Goal: Information Seeking & Learning: Learn about a topic

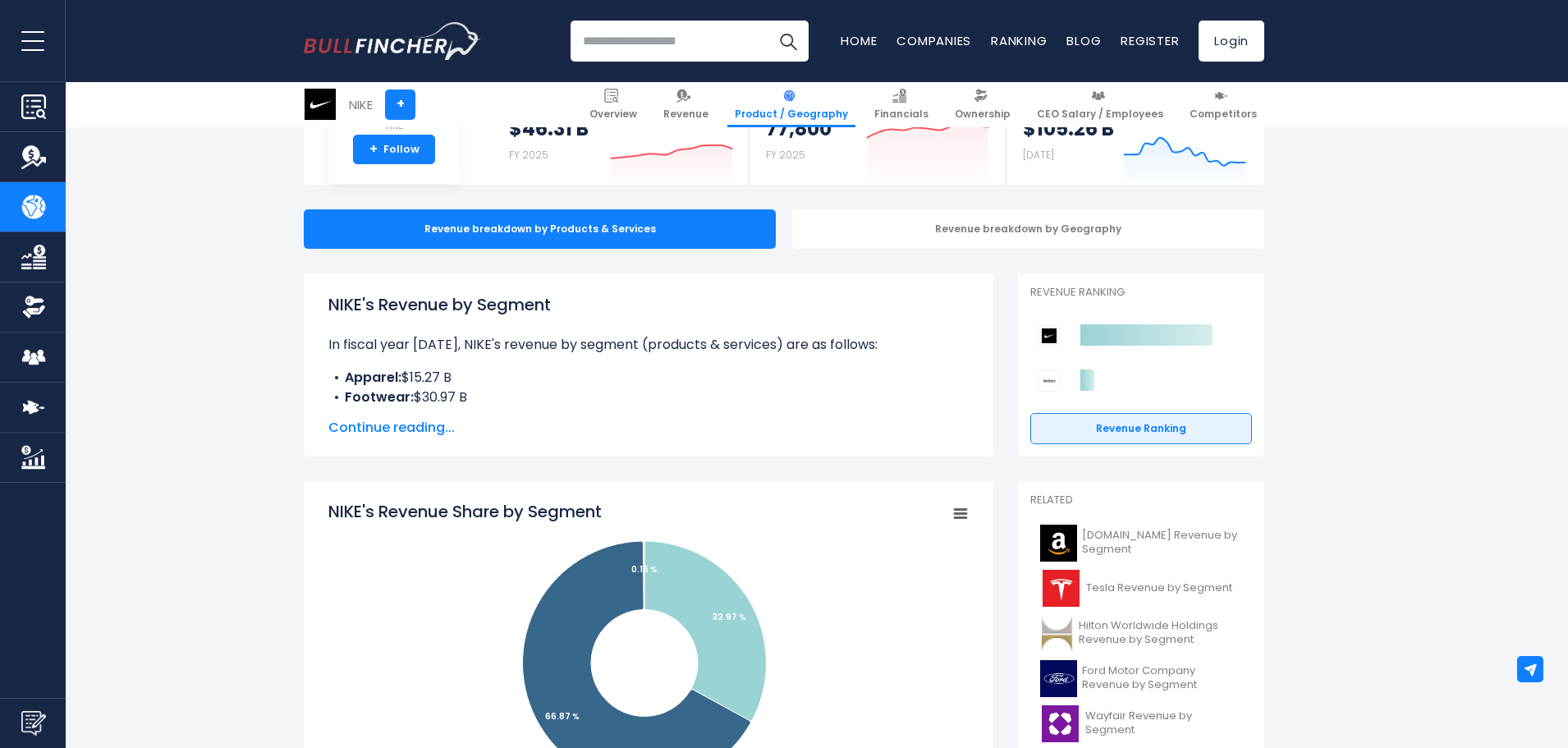
scroll to position [328, 0]
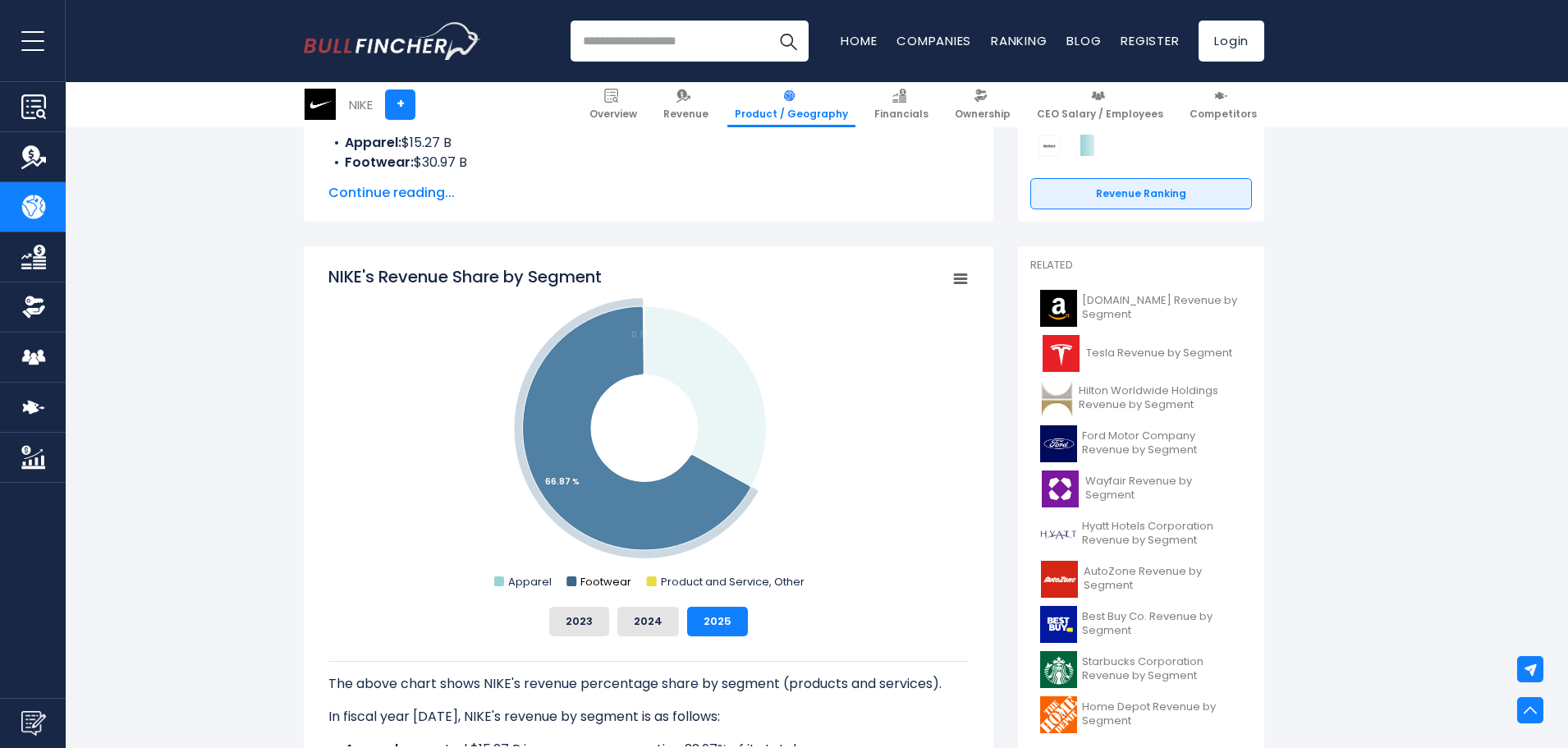
click at [573, 578] on rect "NIKE's Revenue Share by Segment" at bounding box center [572, 582] width 10 height 10
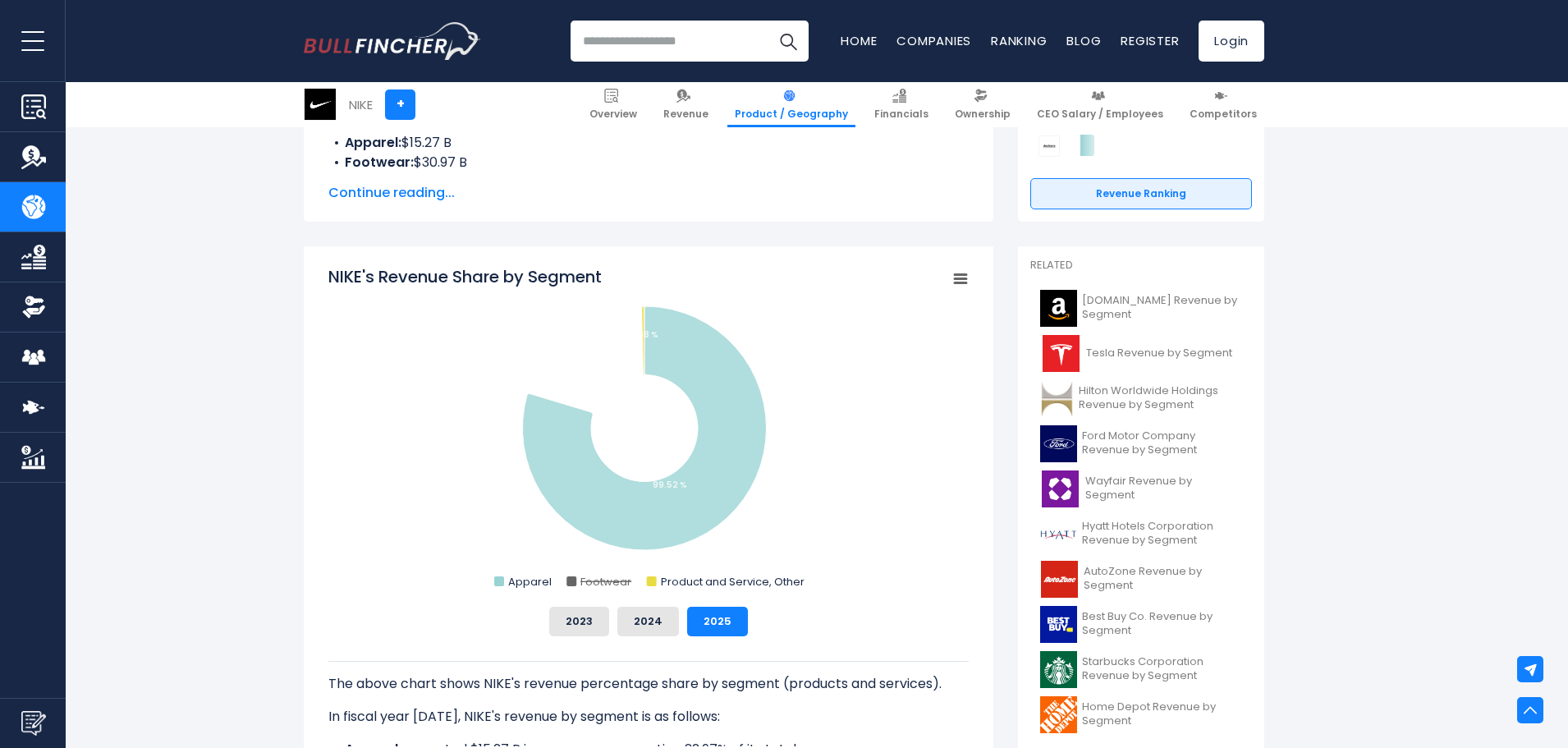
click at [573, 578] on rect "NIKE's Revenue Share by Segment" at bounding box center [572, 582] width 10 height 10
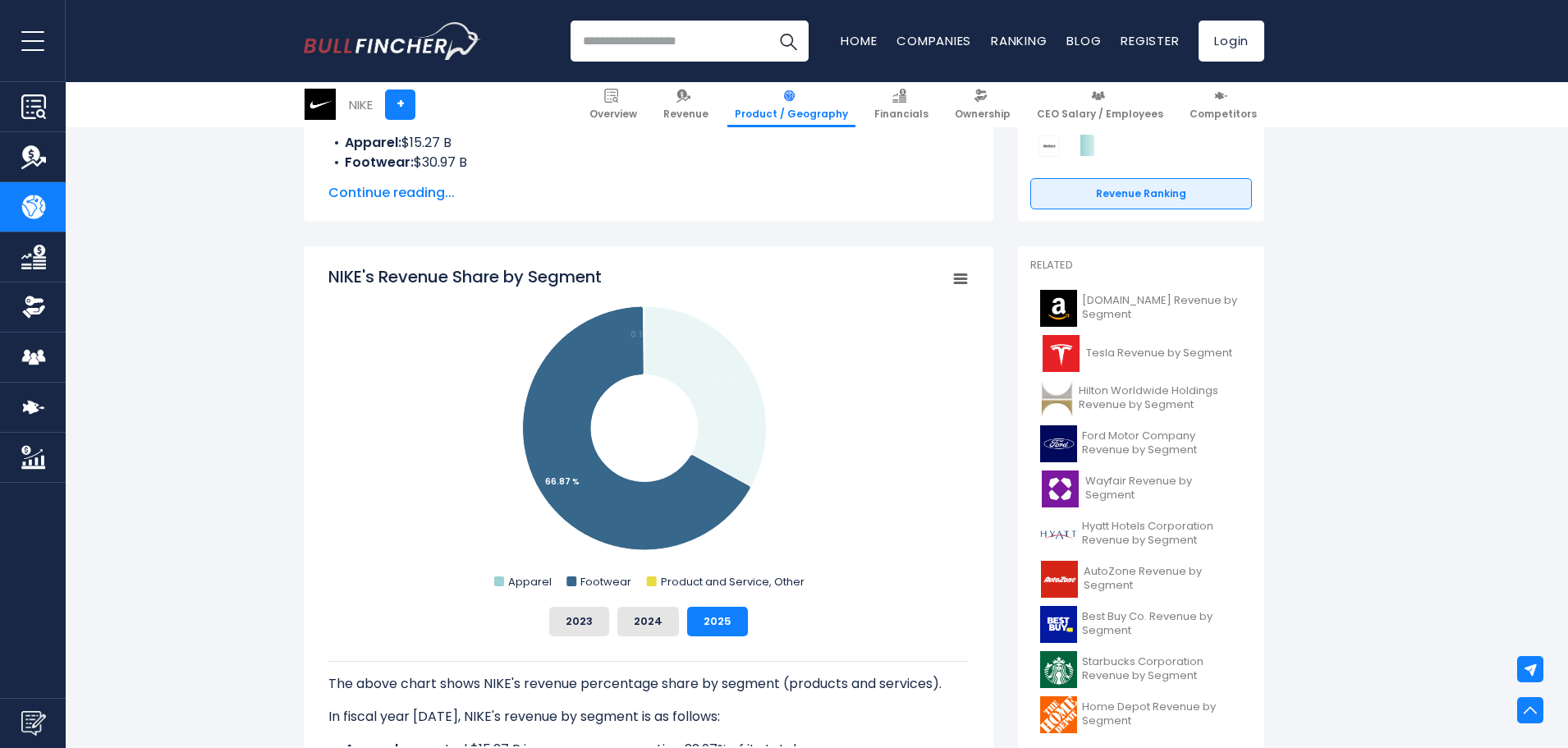
click at [573, 578] on rect "NIKE's Revenue Share by Segment" at bounding box center [572, 582] width 10 height 10
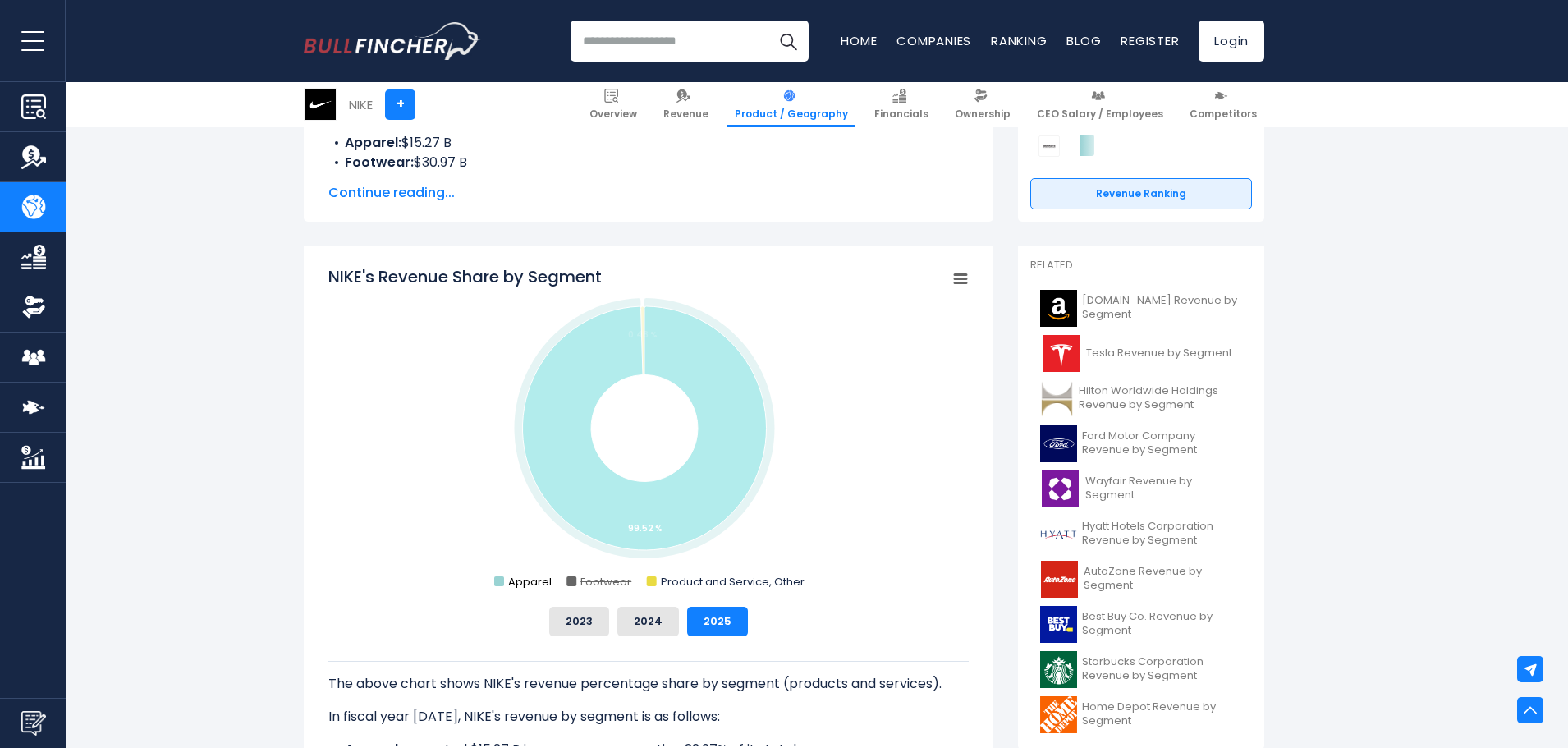
click at [503, 580] on rect "NIKE's Revenue Share by Segment" at bounding box center [499, 582] width 10 height 10
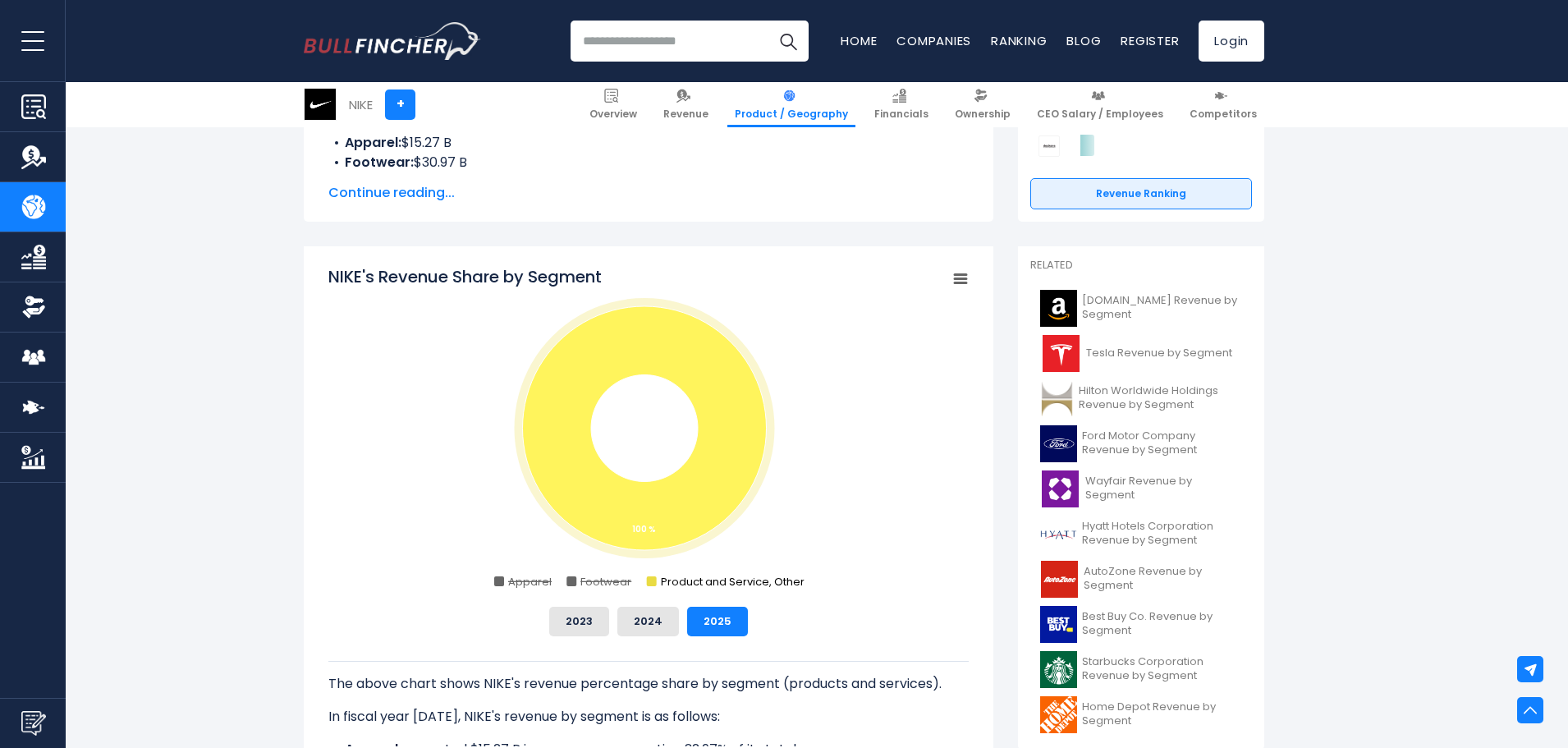
click at [653, 582] on rect "NIKE's Revenue Share by Segment" at bounding box center [652, 582] width 10 height 10
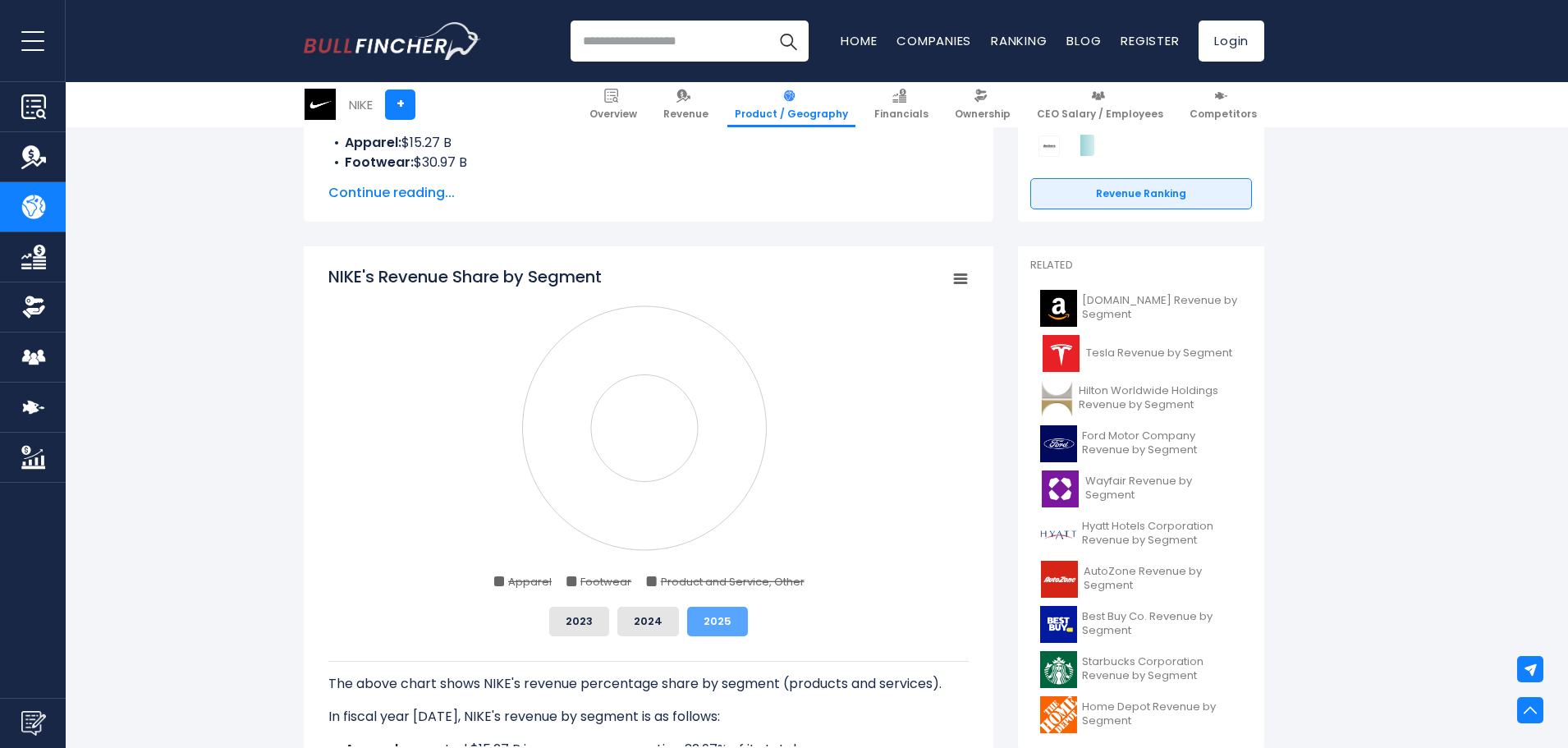
click at [706, 615] on button "2025" at bounding box center [717, 621] width 60 height 30
click at [659, 623] on button "2024" at bounding box center [648, 621] width 61 height 30
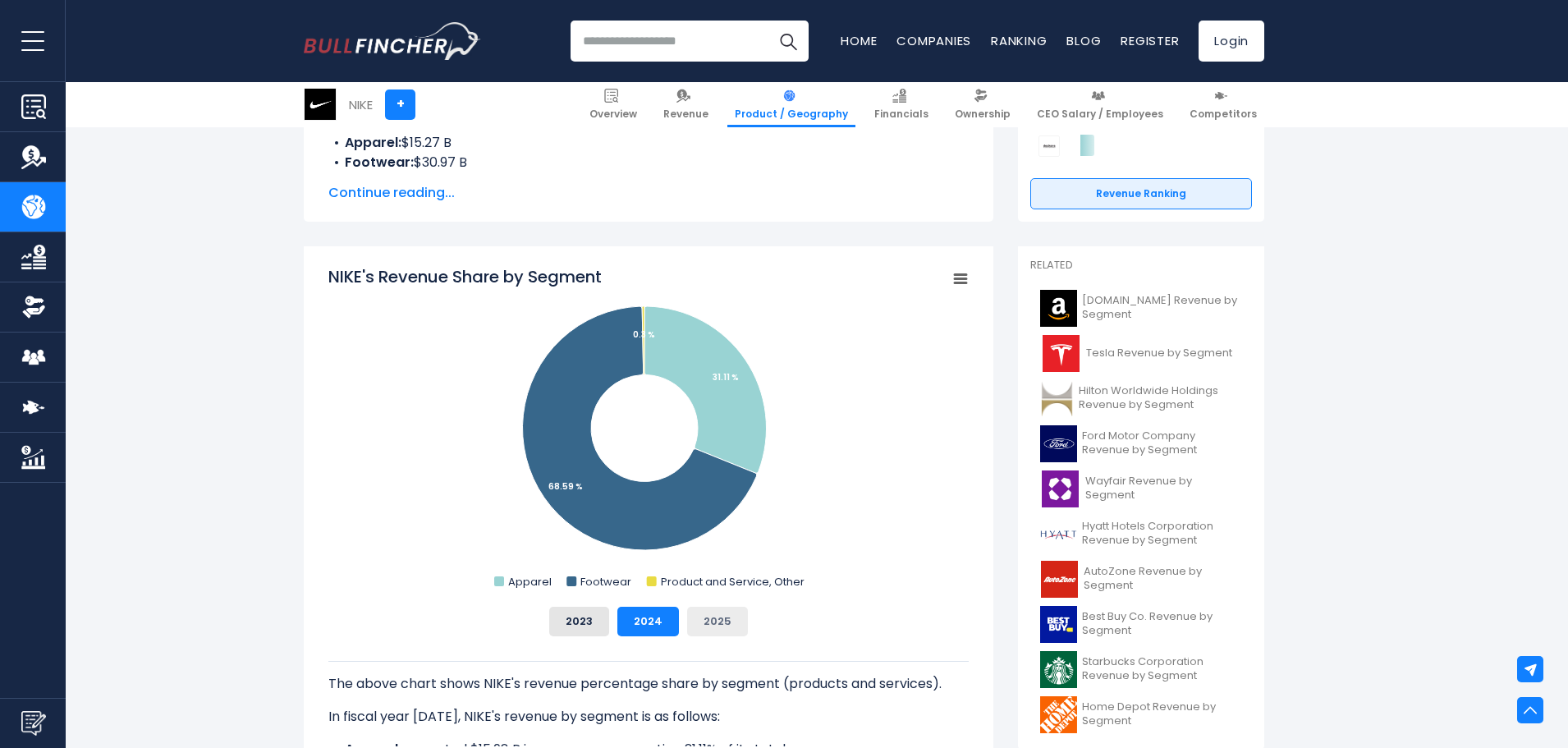
click at [704, 613] on button "2025" at bounding box center [717, 621] width 60 height 30
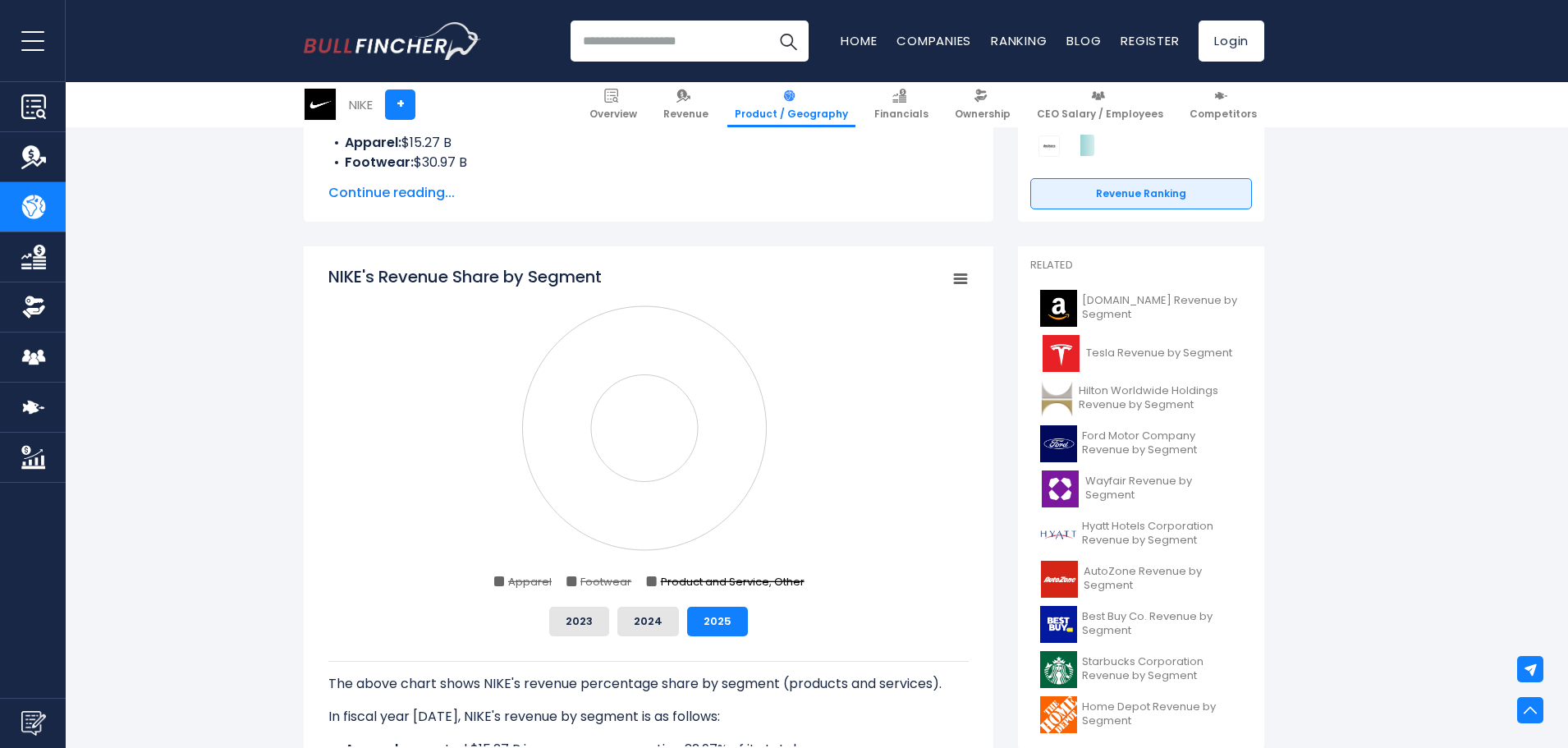
click at [678, 579] on text "Product and Service, Other" at bounding box center [733, 582] width 144 height 15
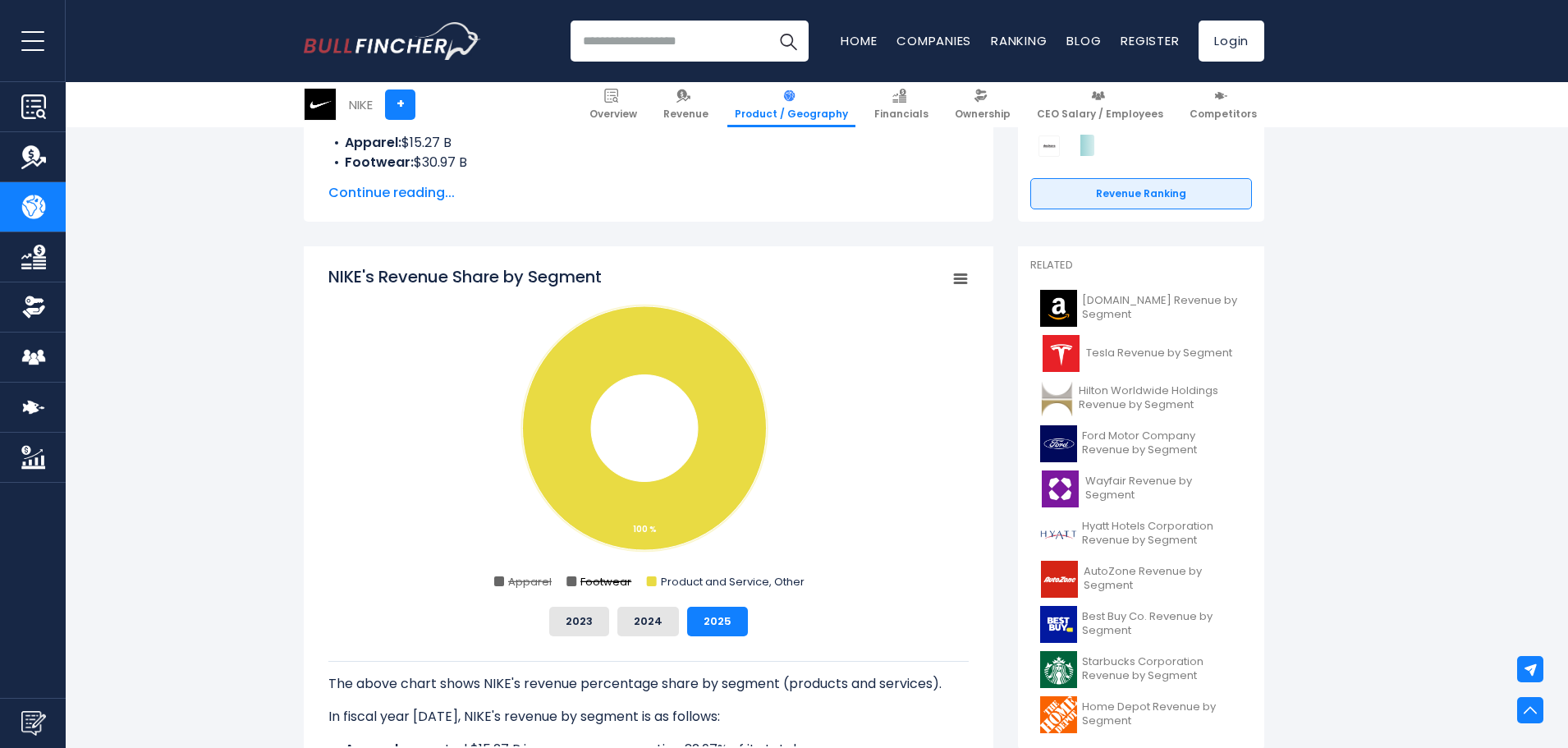
click at [594, 582] on text "Footwear" at bounding box center [606, 582] width 51 height 15
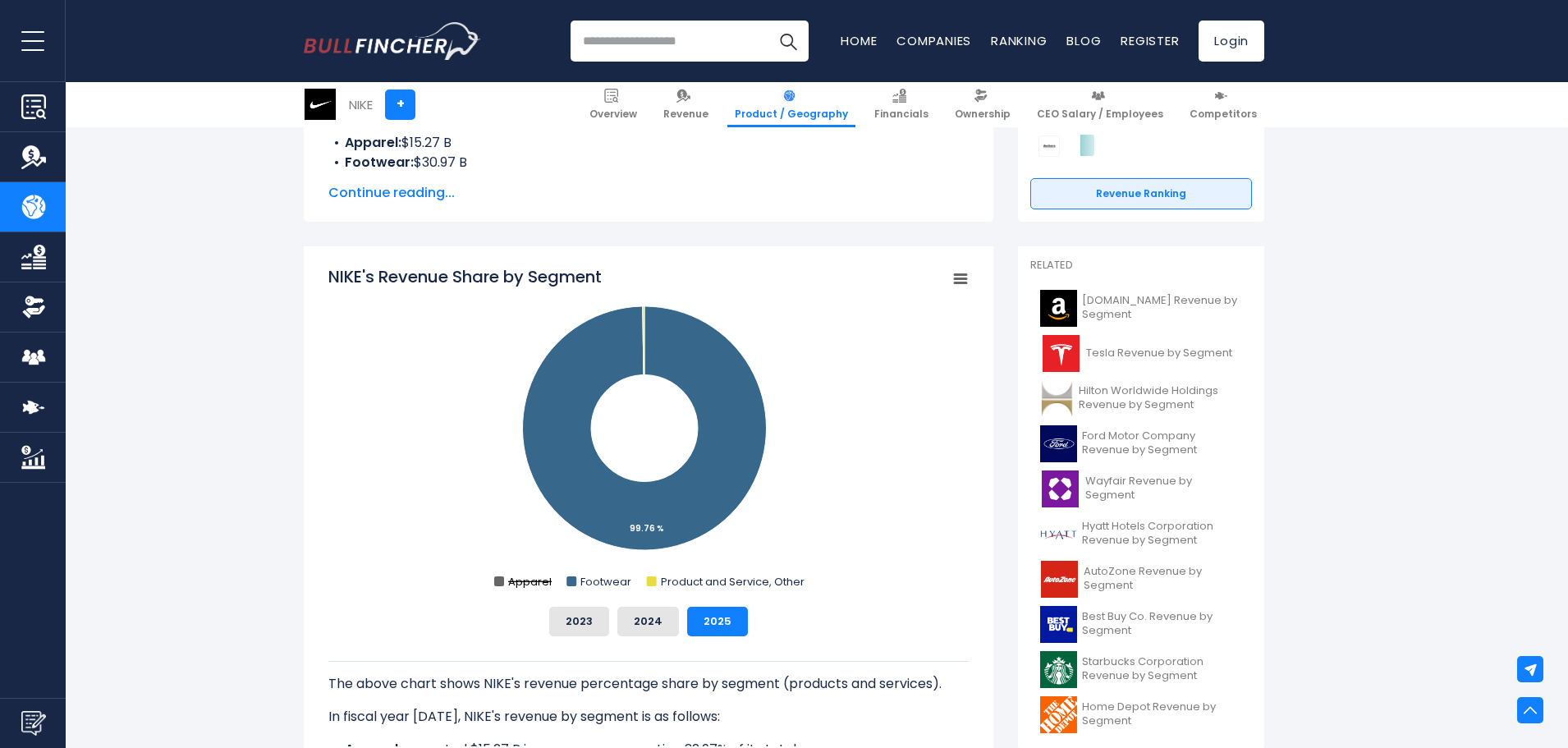
click at [541, 575] on text "Apparel" at bounding box center [529, 582] width 43 height 15
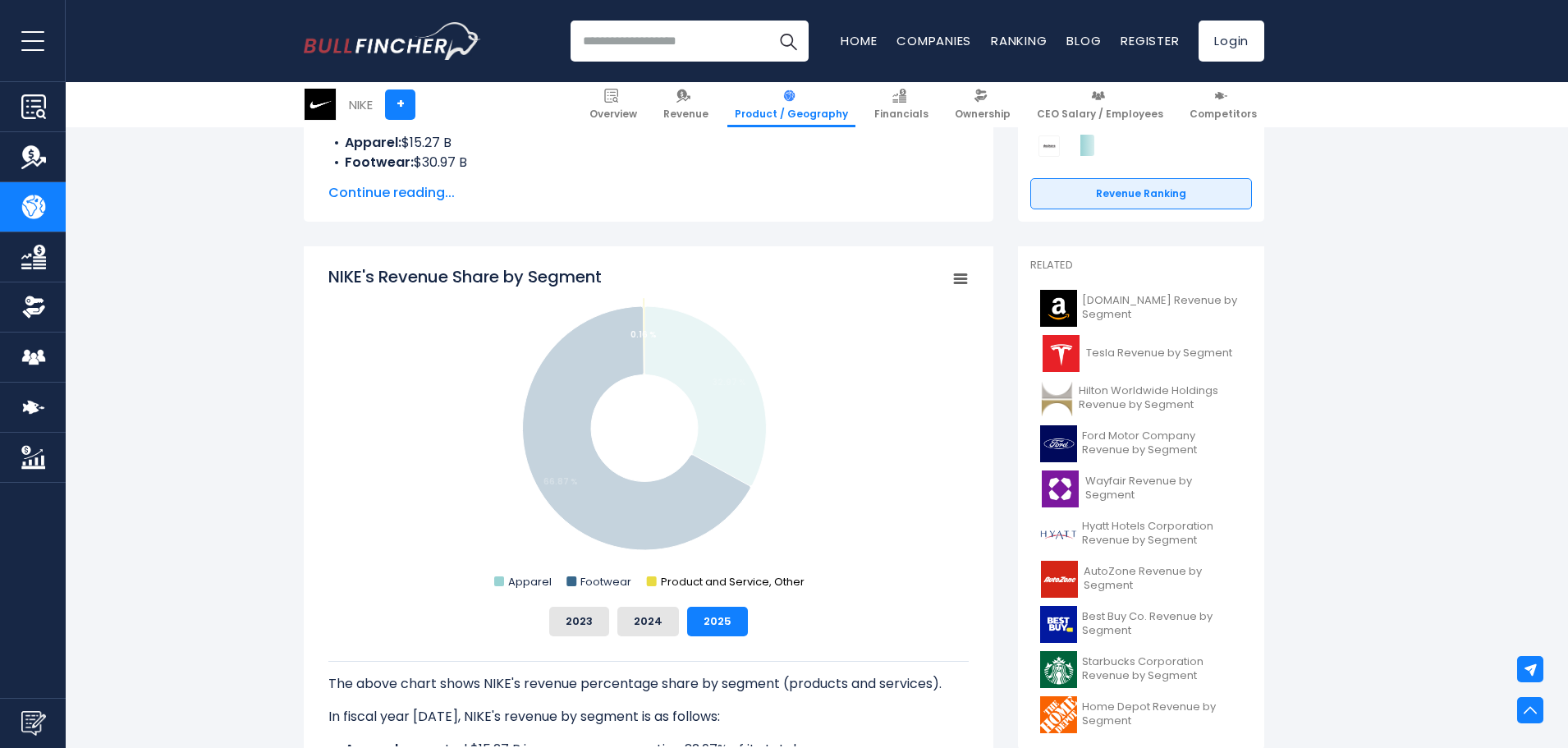
click at [654, 585] on rect "NIKE's Revenue Share by Segment" at bounding box center [652, 582] width 10 height 10
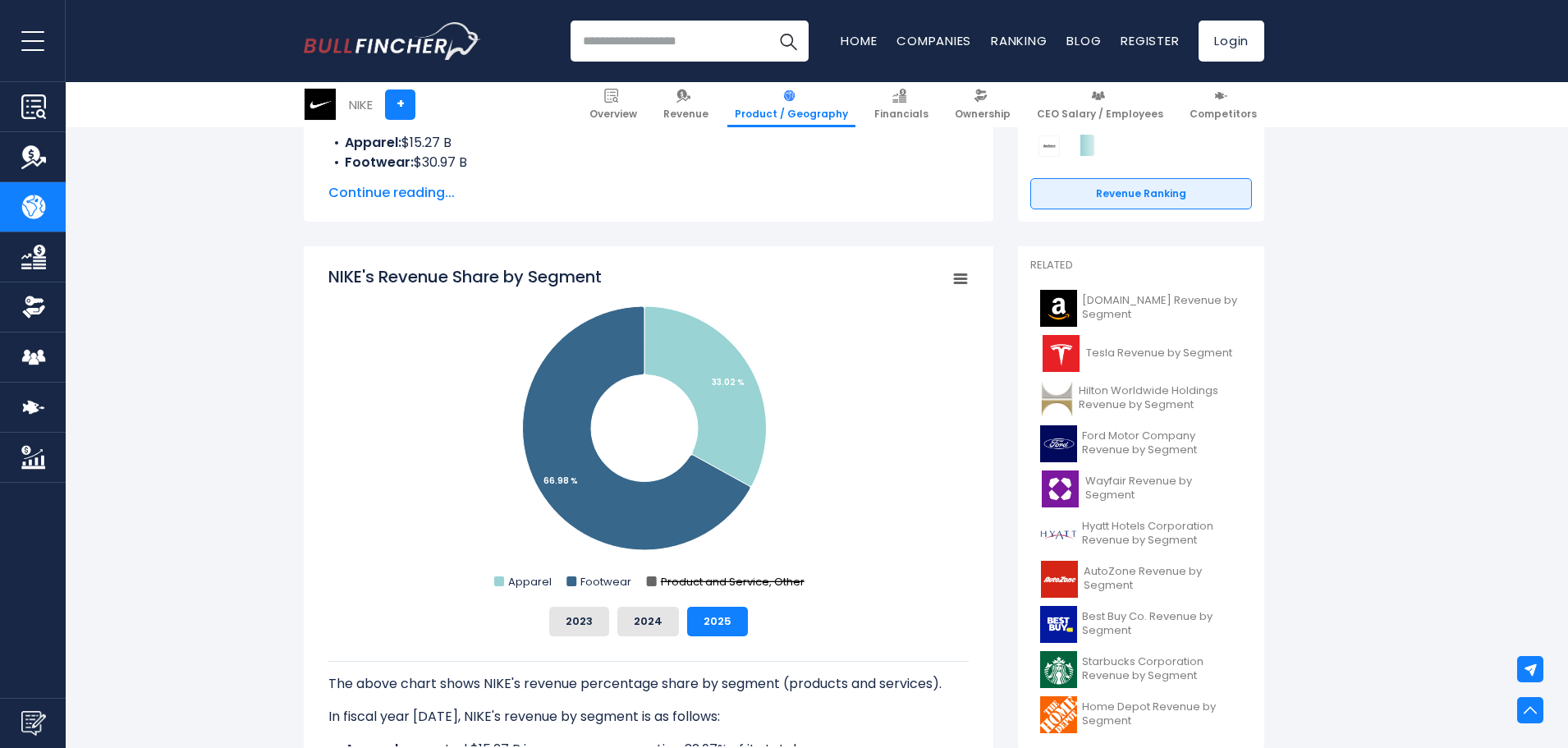
click at [653, 578] on rect "NIKE's Revenue Share by Segment" at bounding box center [652, 582] width 10 height 10
click at [596, 625] on button "2023" at bounding box center [579, 621] width 60 height 30
click at [655, 622] on button "2024" at bounding box center [648, 621] width 61 height 30
click at [718, 606] on div "NIKE's Revenue Share by Segment Created with Highcharts 12.1.2 Chart context me…" at bounding box center [648, 451] width 641 height 371
click at [710, 624] on button "2025" at bounding box center [717, 621] width 60 height 30
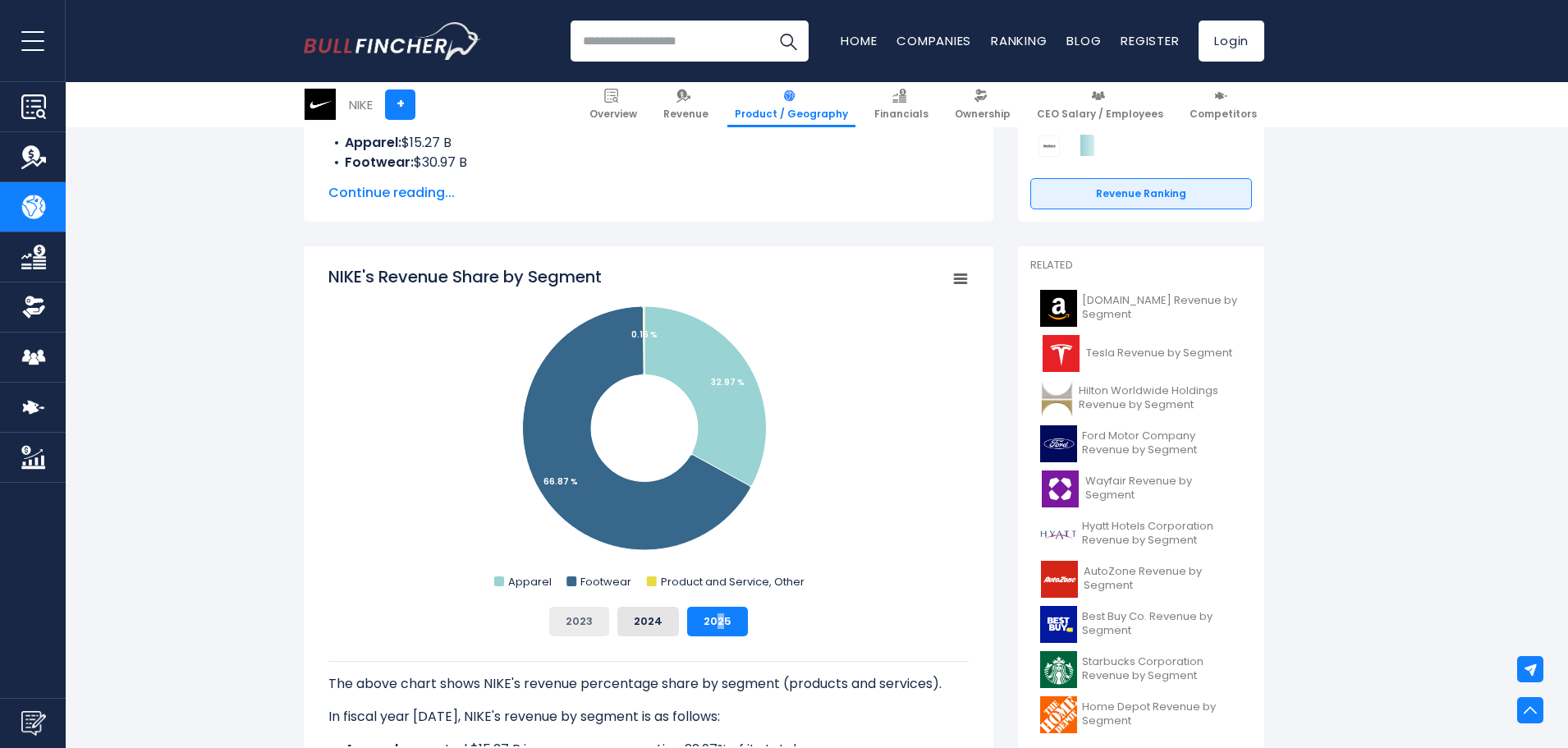
click at [581, 634] on button "2023" at bounding box center [579, 621] width 60 height 30
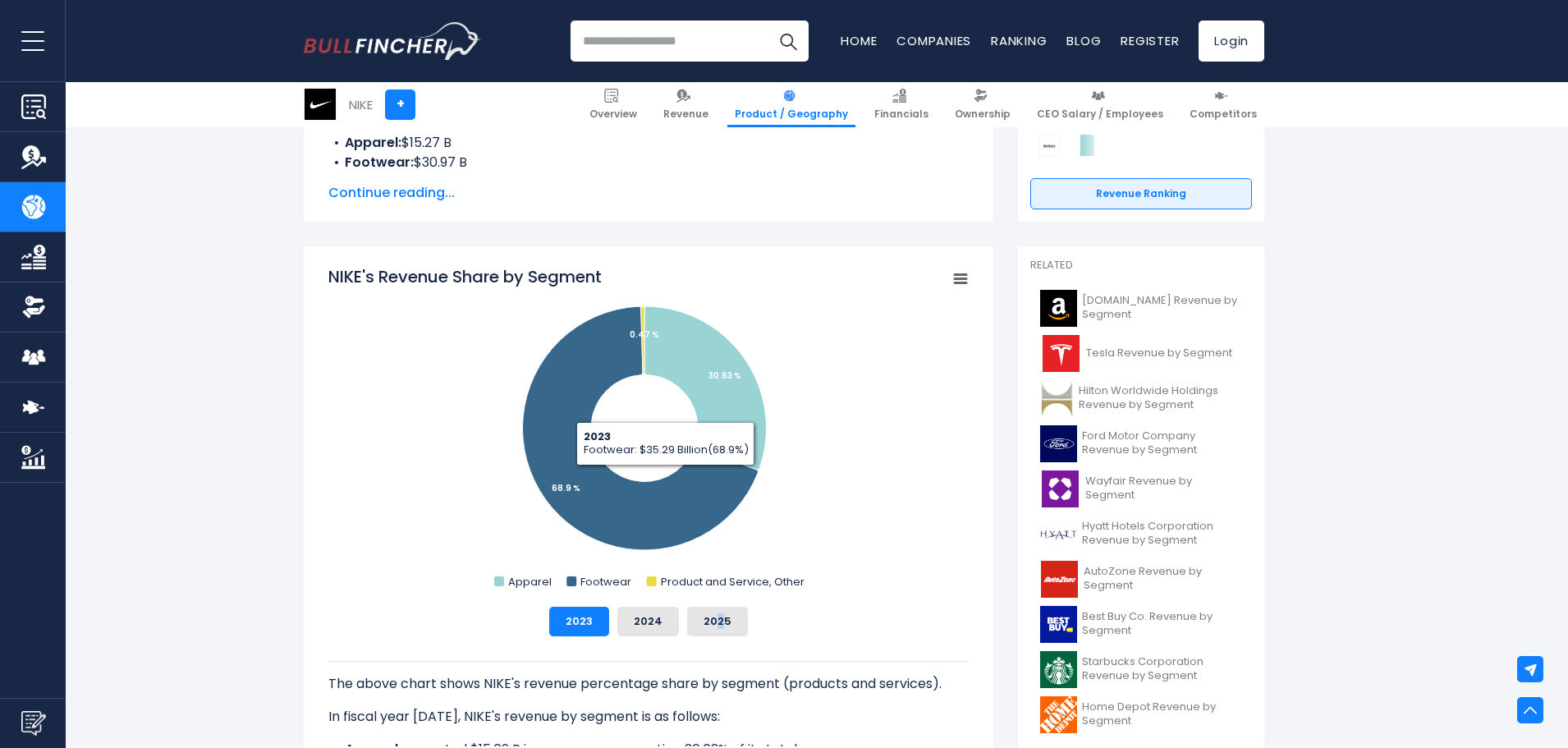
drag, startPoint x: 656, startPoint y: 495, endPoint x: 695, endPoint y: 423, distance: 81.9
click at [695, 423] on icon "Created with Highcharts 12.1.2 Chart context menu NIKE's Revenue Share by Segme…" at bounding box center [648, 430] width 641 height 328
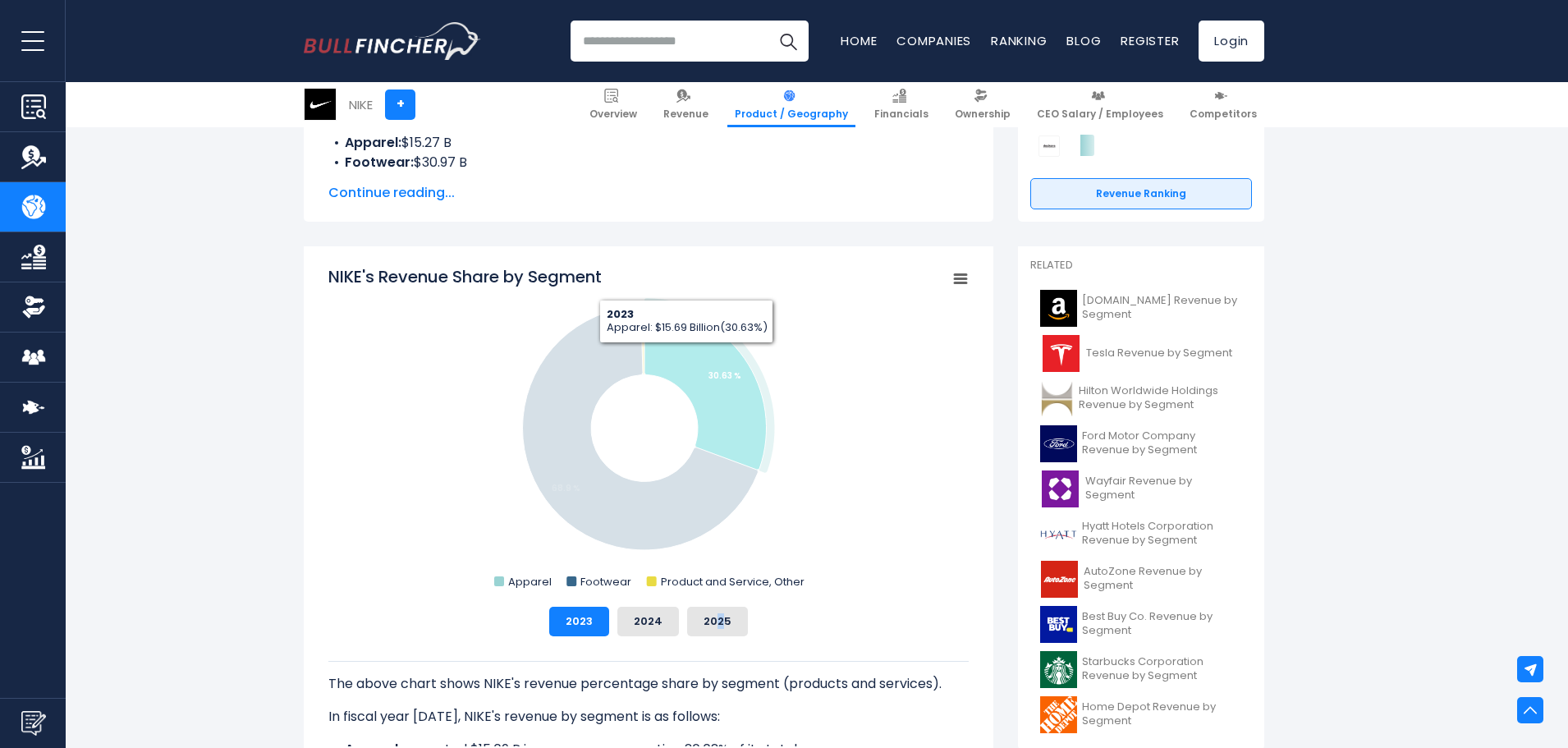
click at [687, 355] on icon "NIKE's Revenue Share by Segment" at bounding box center [706, 388] width 123 height 163
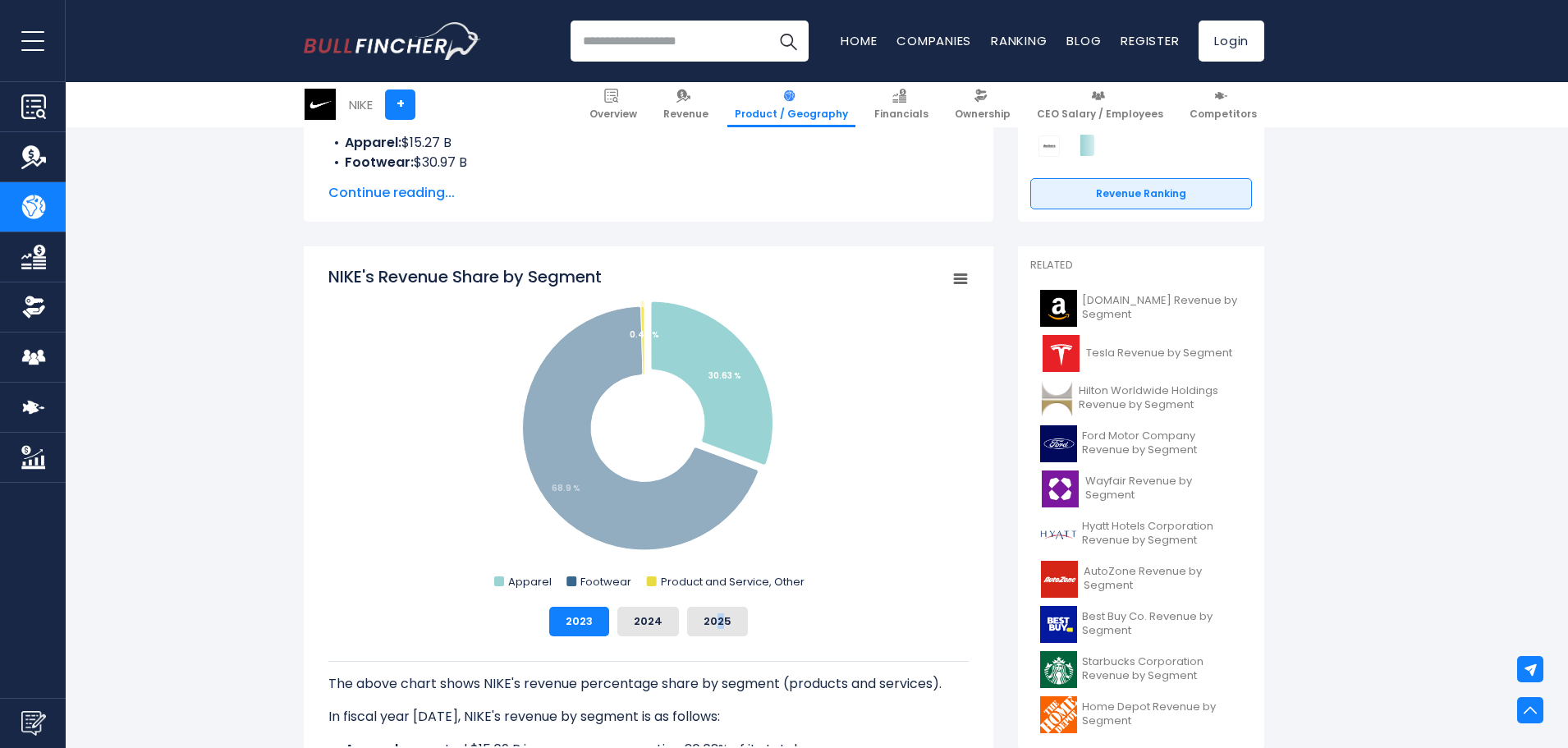
click at [687, 561] on rect "NIKE's Revenue Share by Segment" at bounding box center [648, 430] width 641 height 328
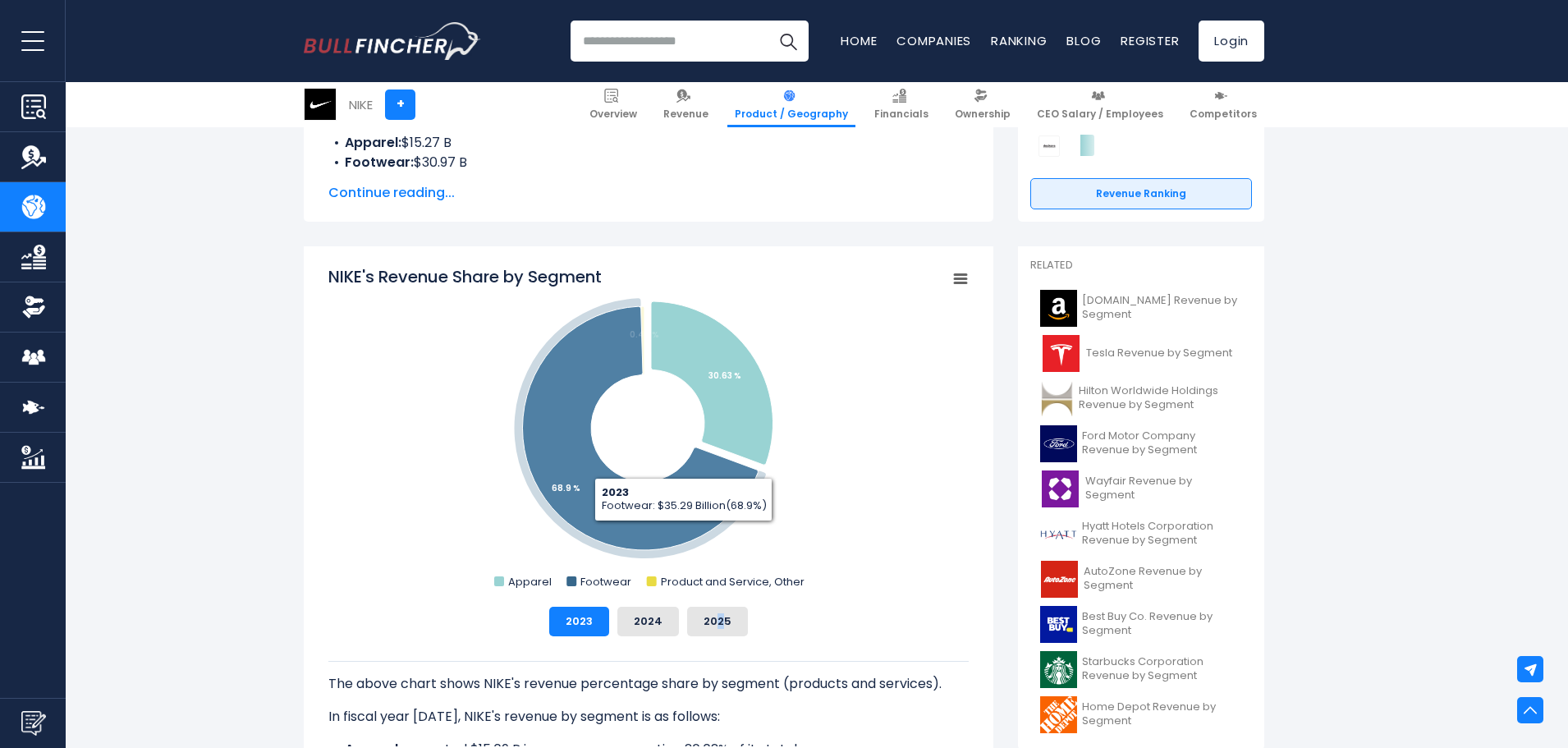
click at [683, 533] on icon "NIKE's Revenue Share by Segment" at bounding box center [641, 428] width 236 height 244
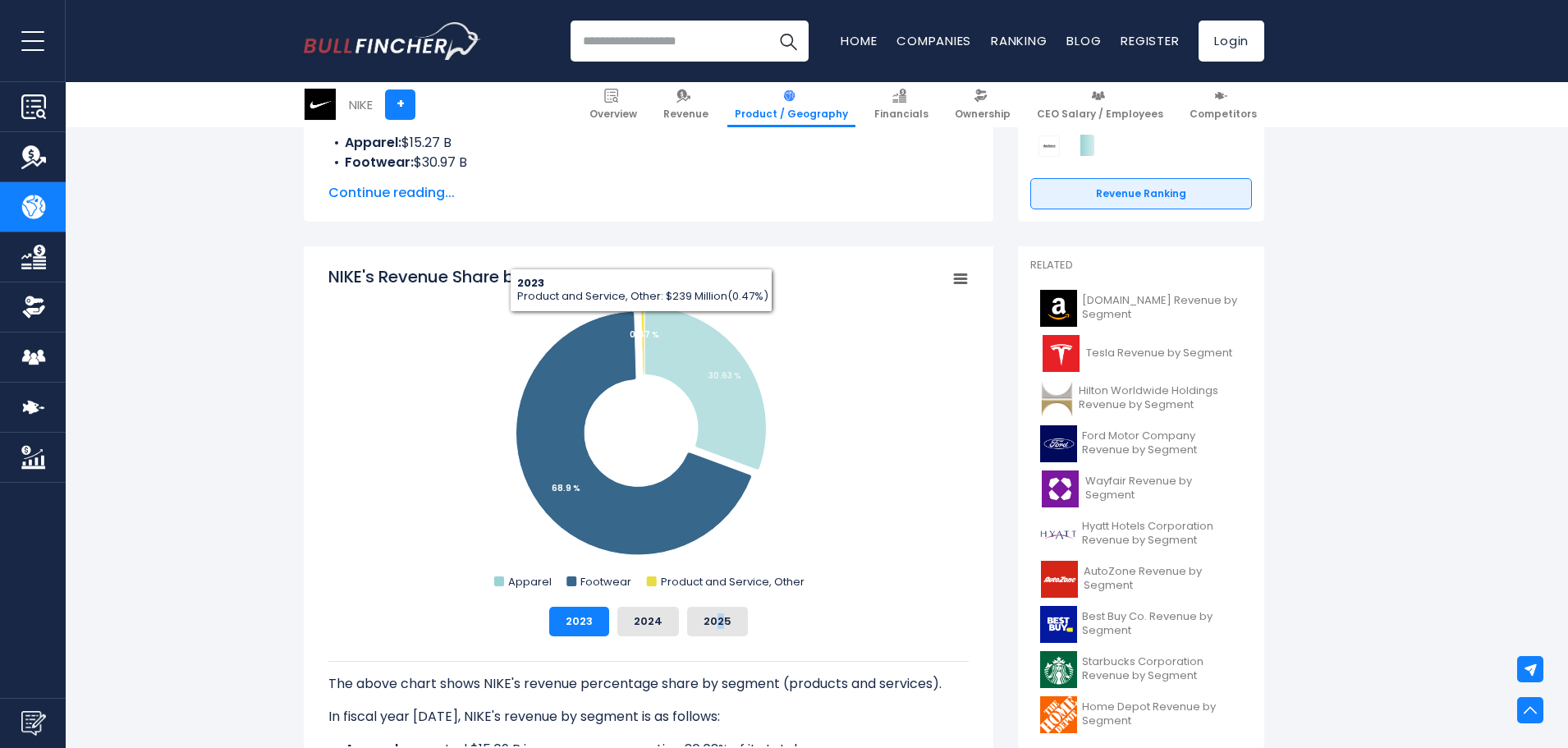
click at [640, 327] on rect "NIKE's Revenue Share by Segment" at bounding box center [648, 430] width 641 height 328
click at [643, 322] on icon "NIKE's Revenue Share by Segment" at bounding box center [643, 340] width 3 height 68
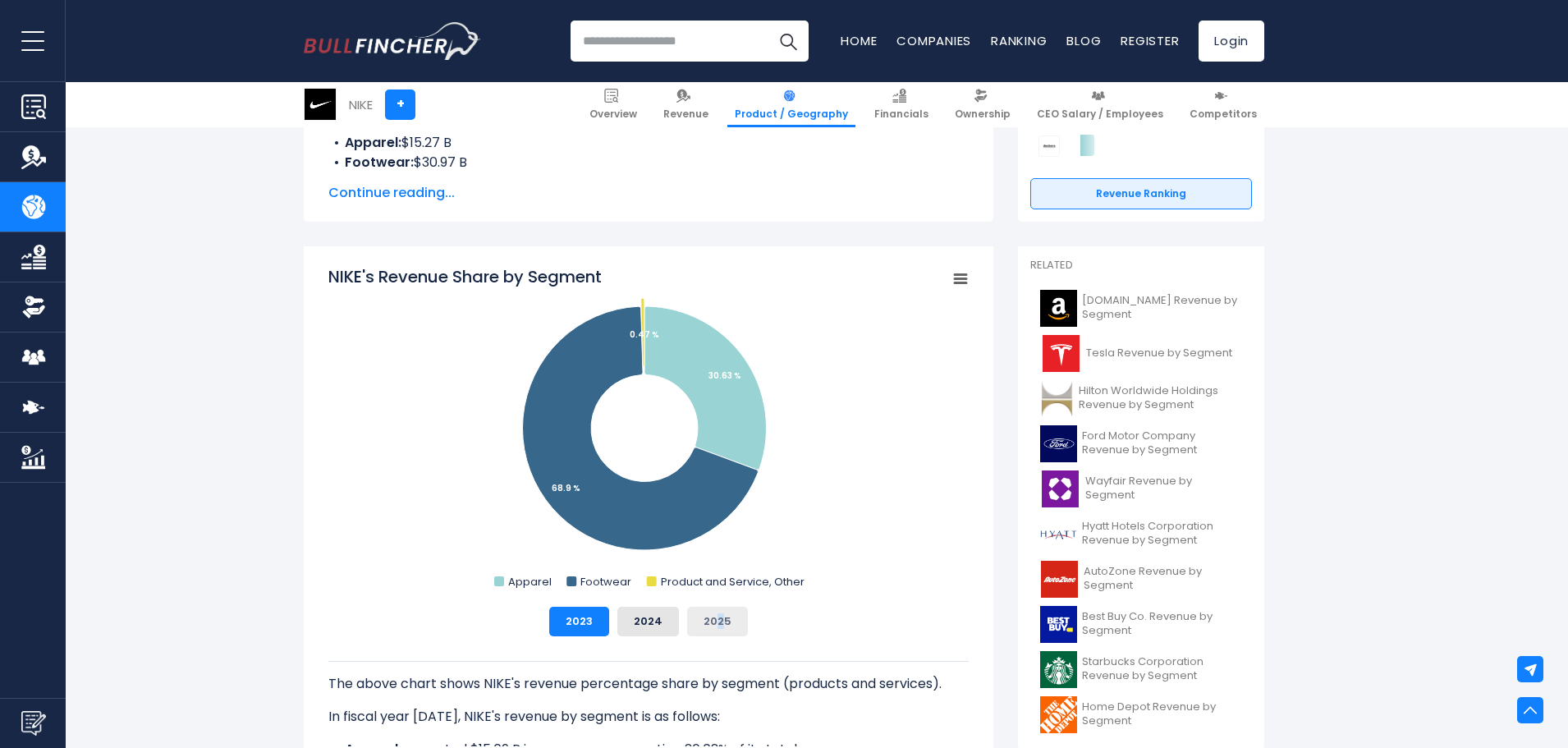
click at [736, 624] on button "2025" at bounding box center [717, 621] width 60 height 30
click at [603, 624] on button "2023" at bounding box center [579, 621] width 60 height 30
click at [641, 614] on button "2024" at bounding box center [648, 621] width 61 height 30
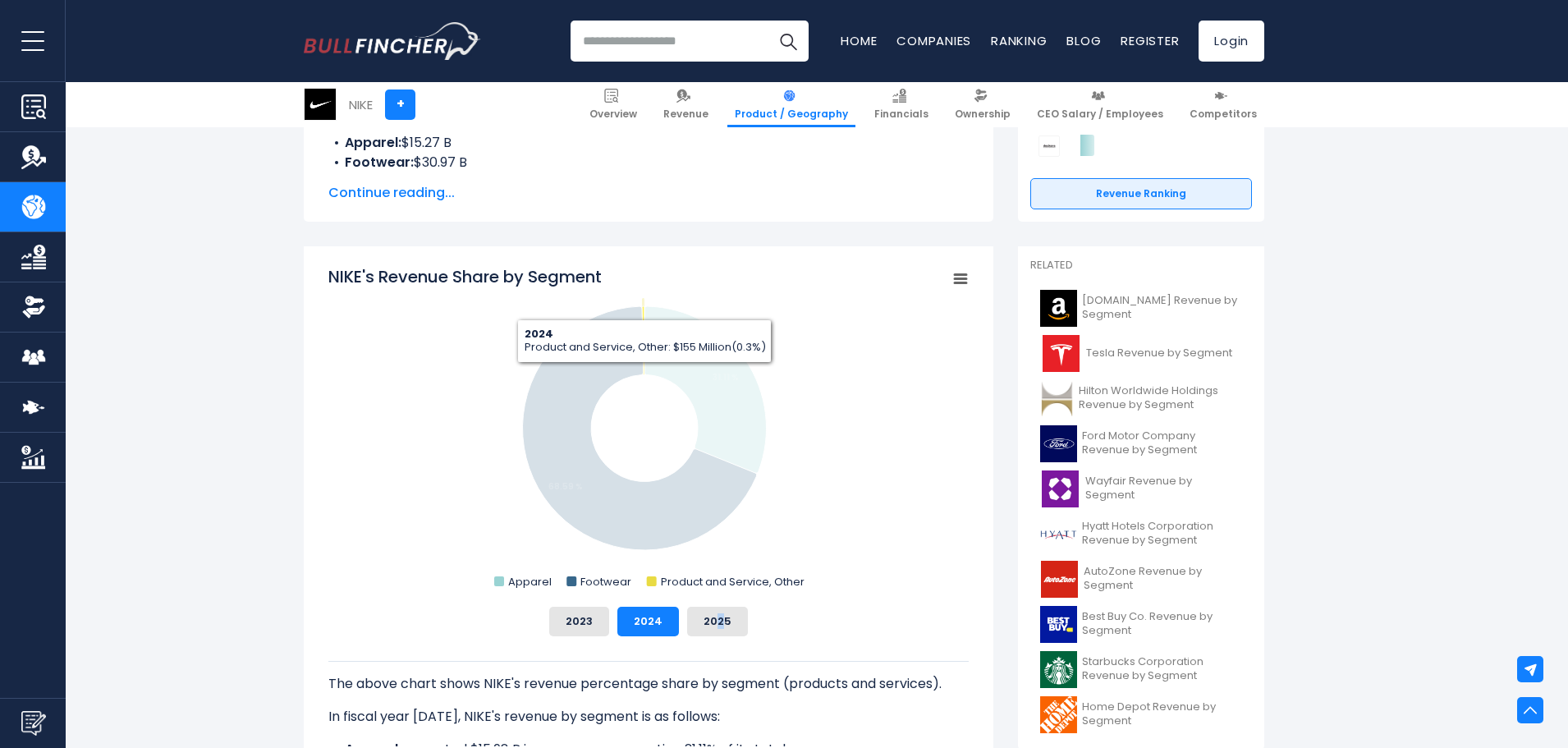
click at [645, 307] on icon "NIKE's Revenue Share by Segment" at bounding box center [643, 340] width 3 height 68
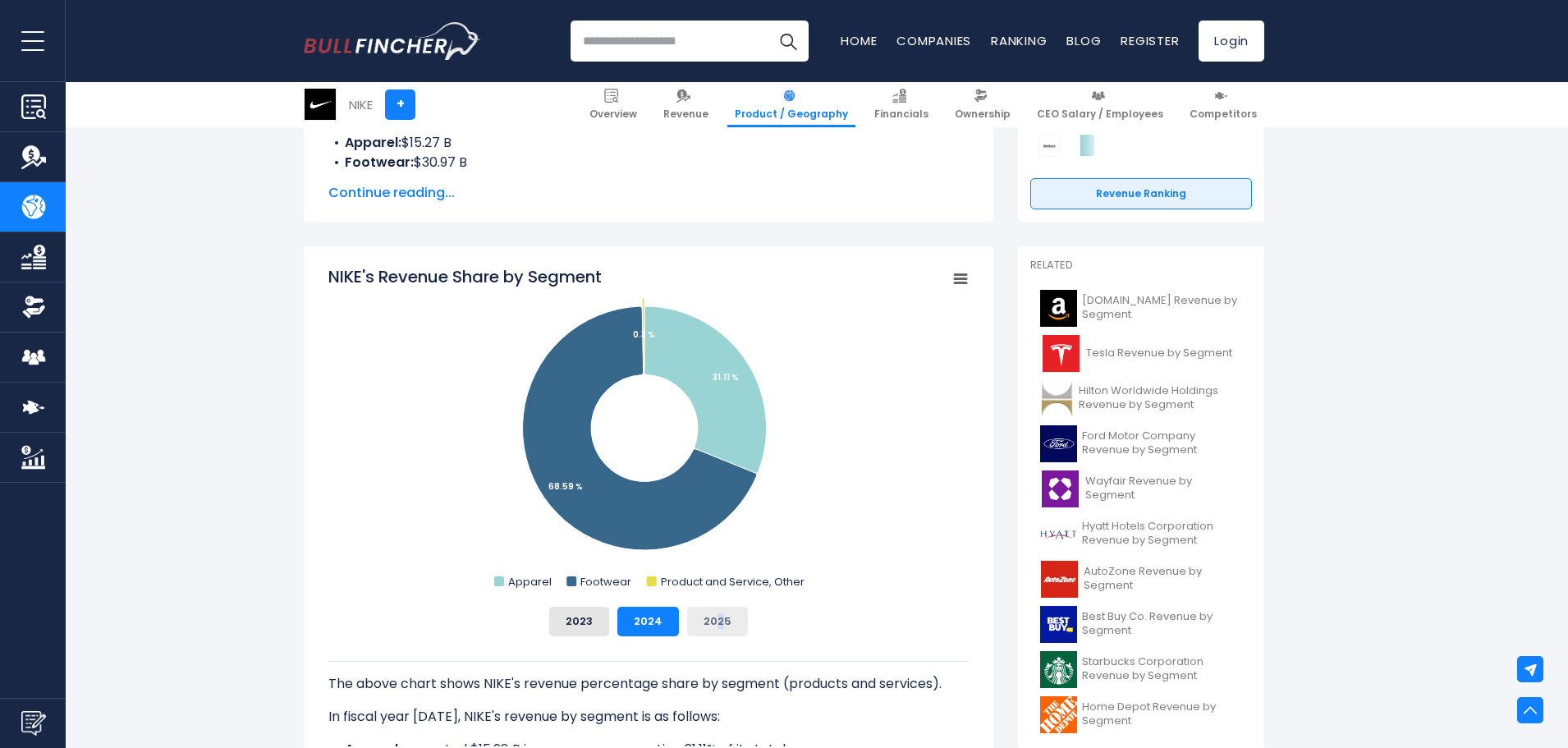
click at [735, 624] on button "2025" at bounding box center [717, 621] width 60 height 30
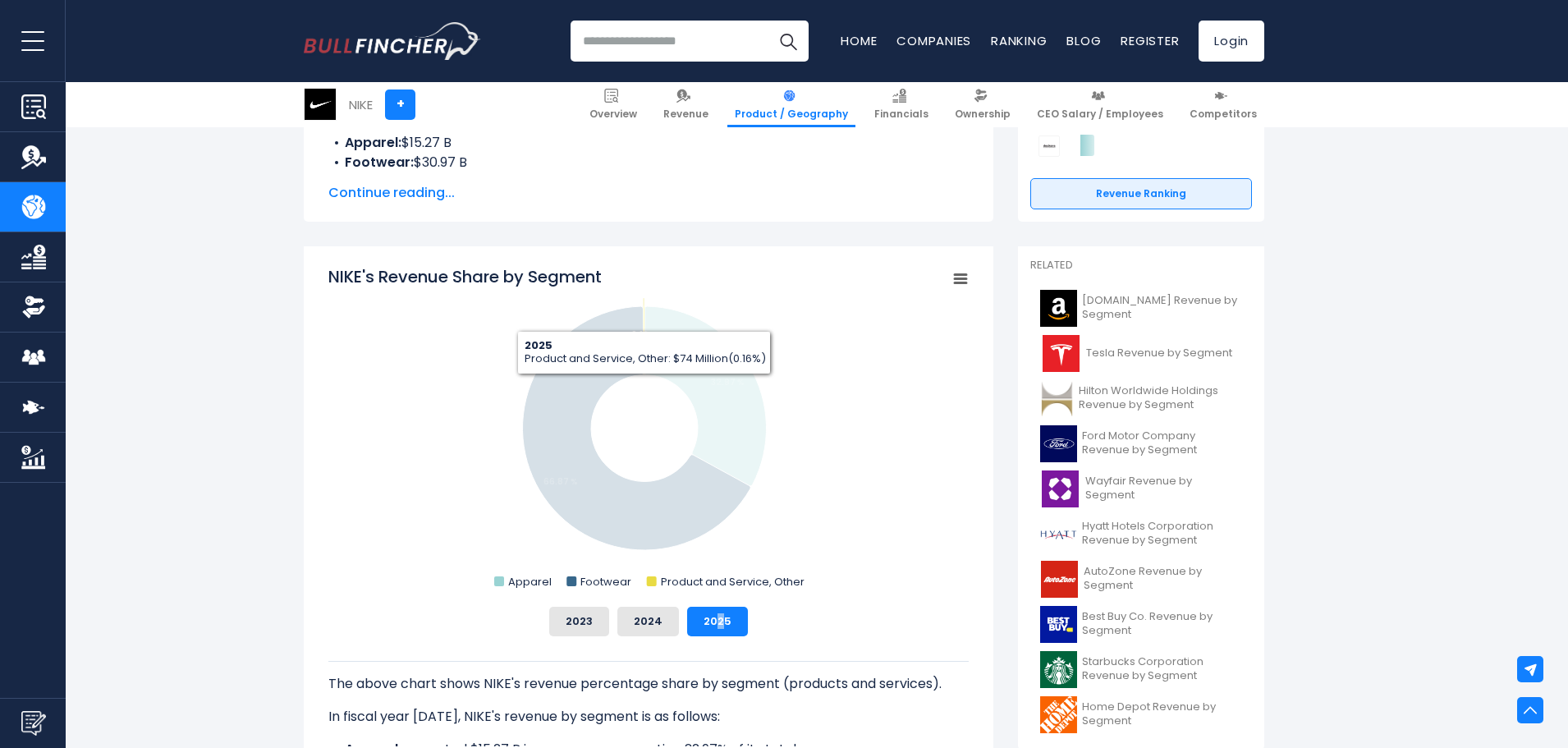
click at [645, 318] on icon "NIKE's Revenue Share by Segment" at bounding box center [644, 340] width 2 height 68
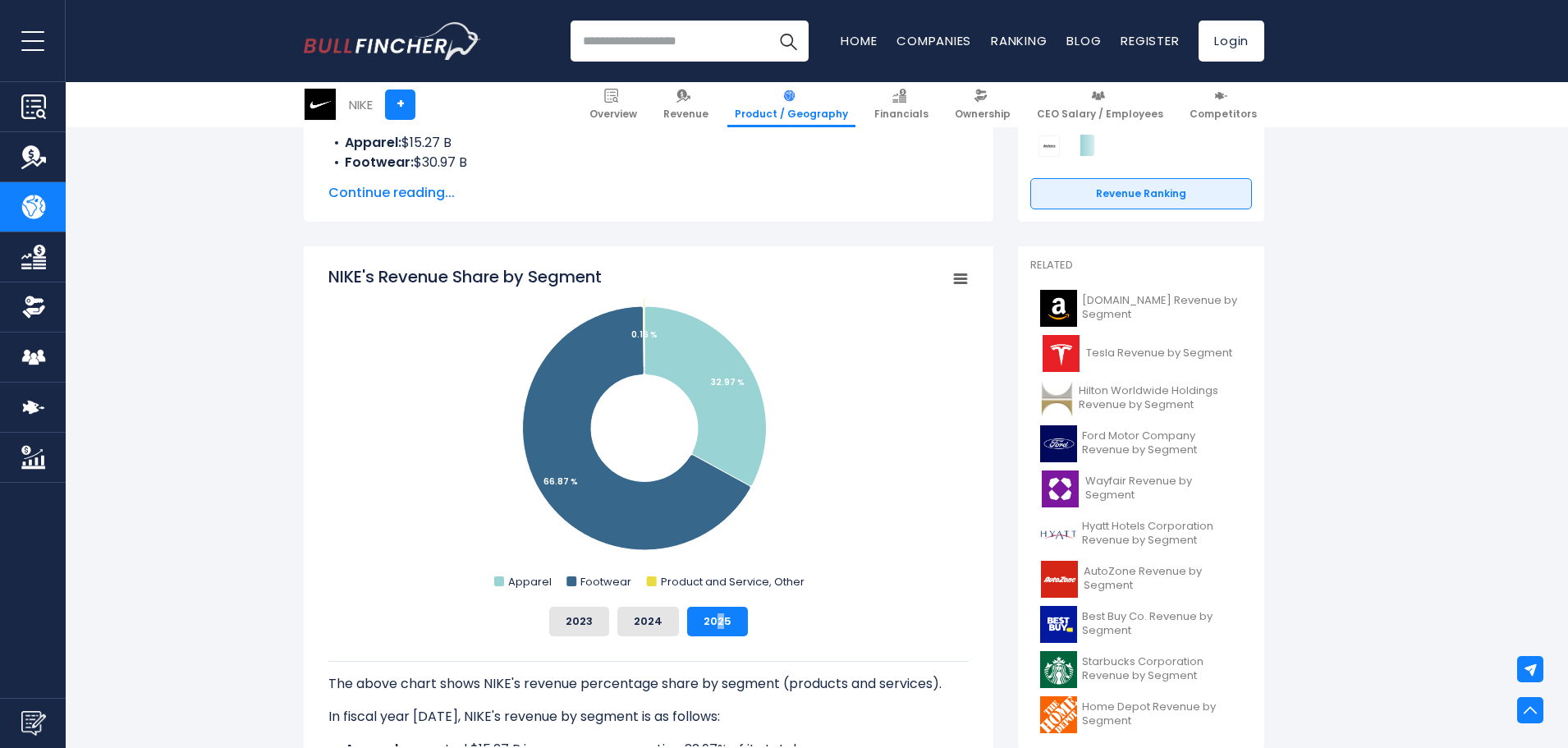
click at [834, 357] on rect "NIKE's Revenue Share by Segment" at bounding box center [648, 430] width 641 height 328
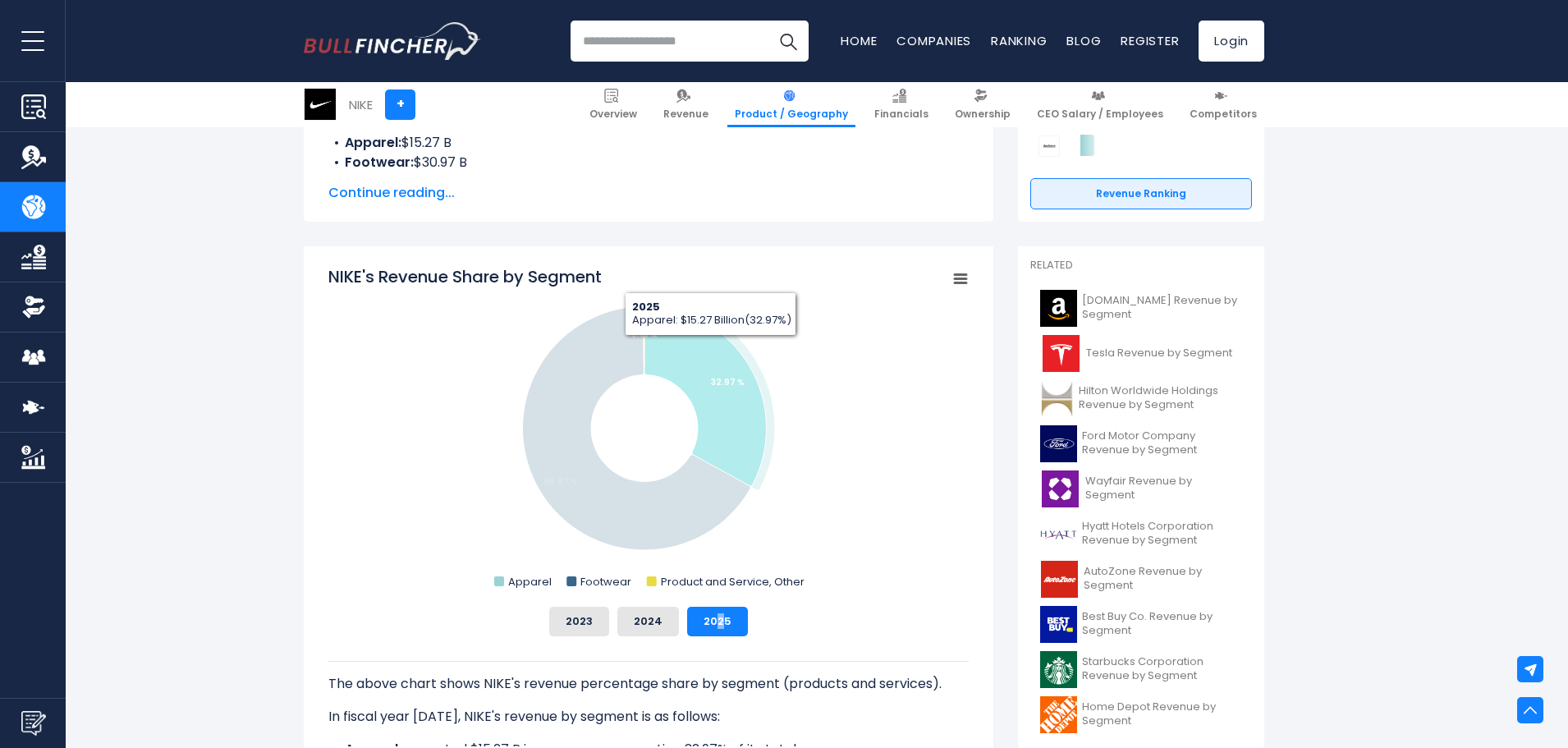
click at [703, 346] on icon "NIKE's Revenue Share by Segment" at bounding box center [706, 396] width 123 height 180
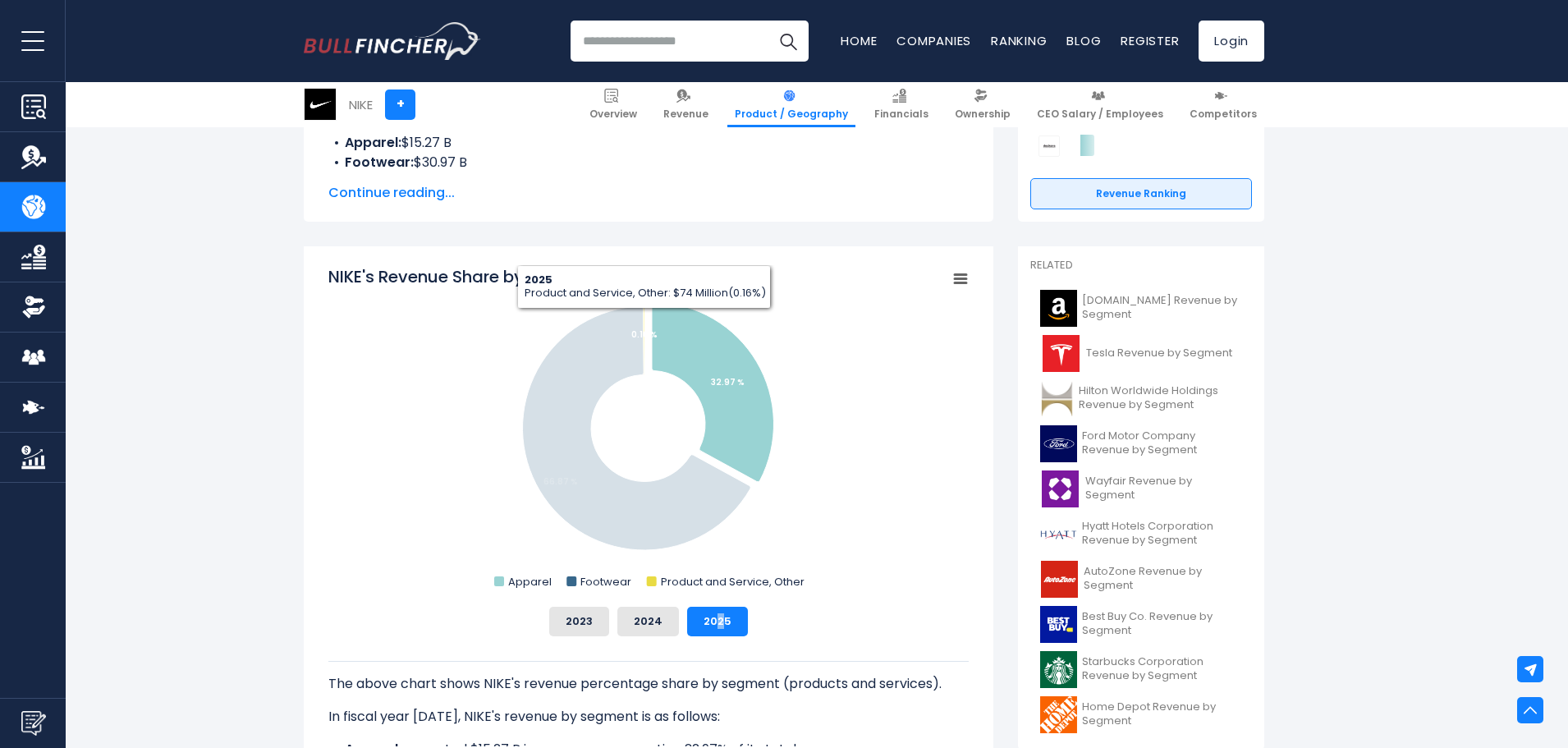
click at [645, 321] on icon "NIKE's Revenue Share by Segment" at bounding box center [644, 340] width 2 height 68
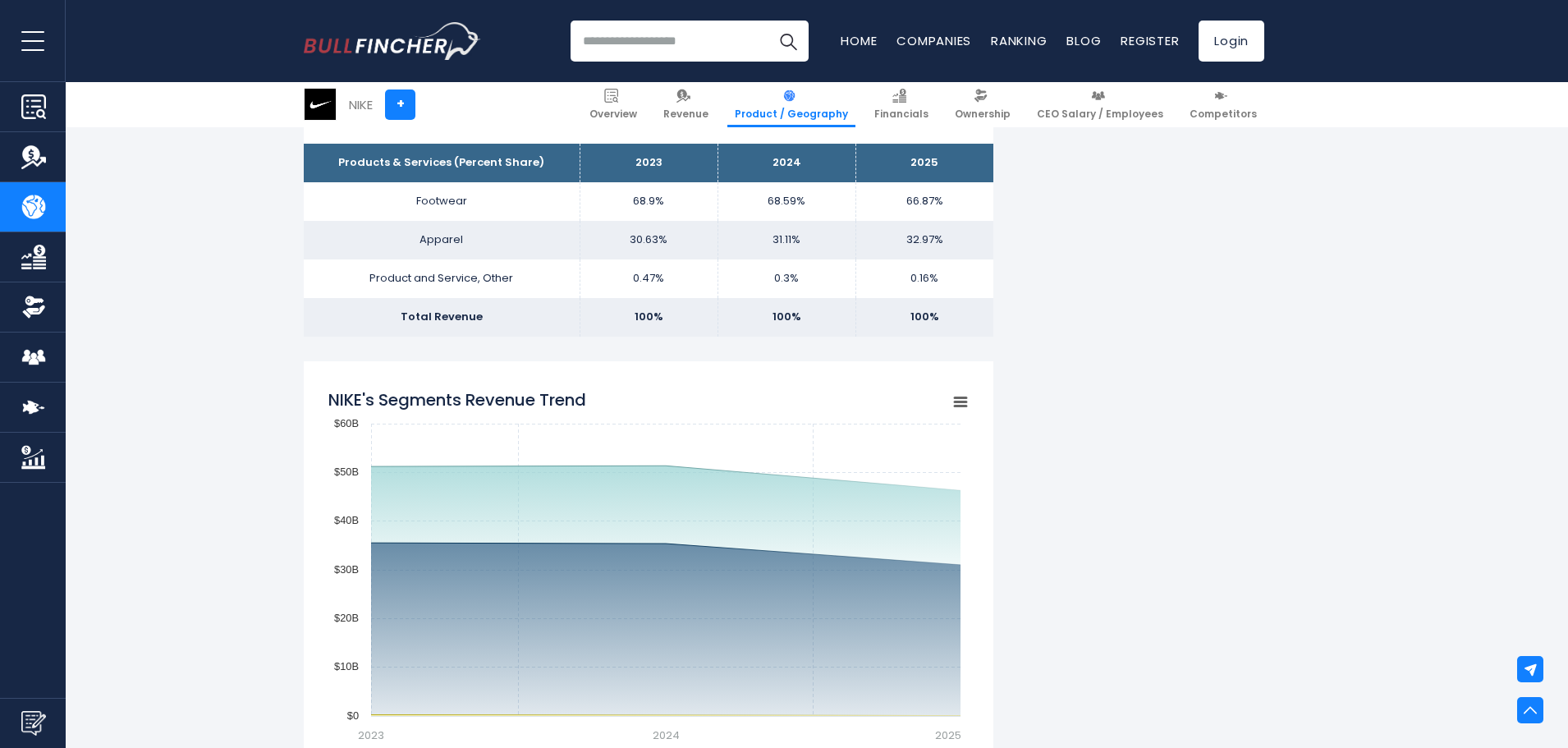
scroll to position [1068, 0]
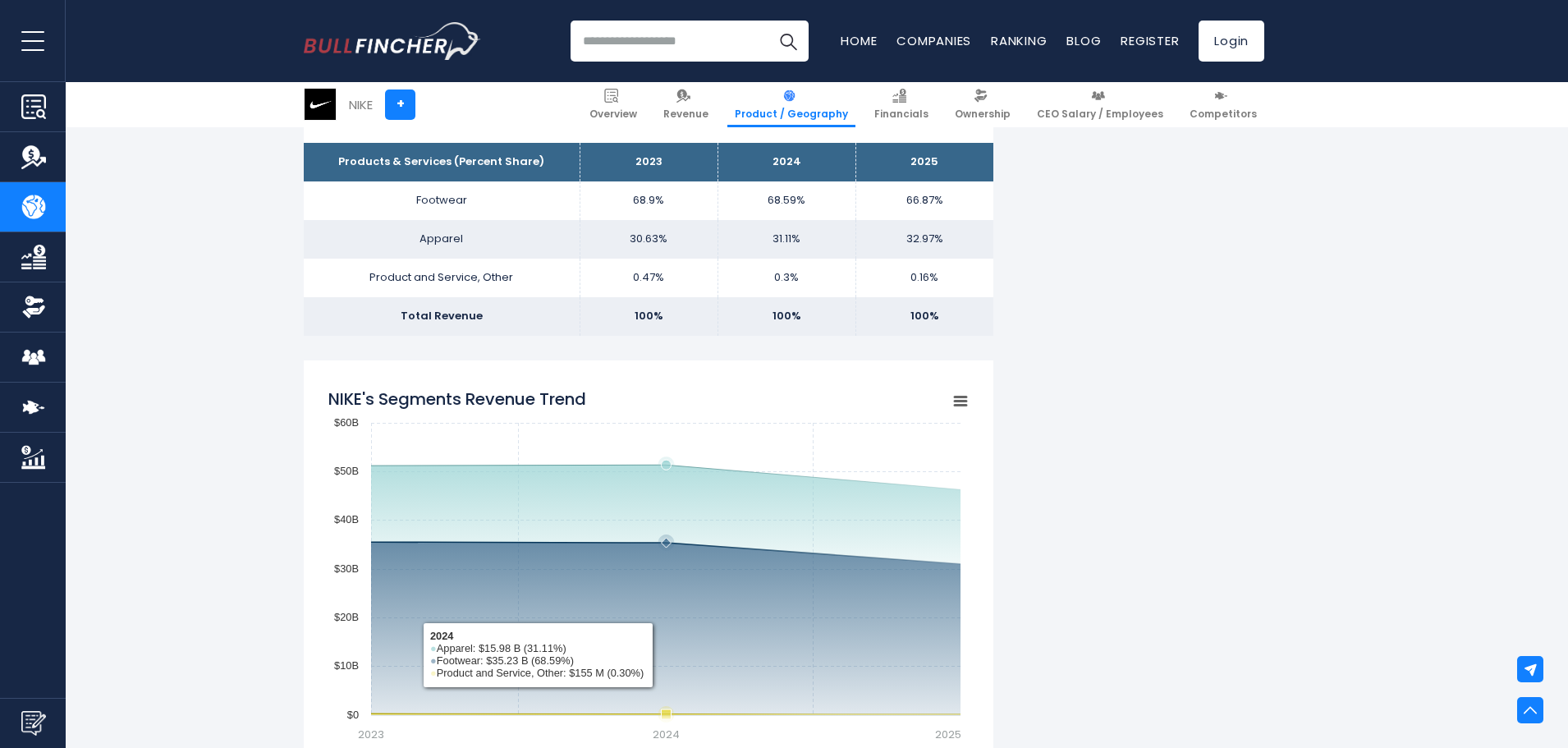
drag, startPoint x: 670, startPoint y: 711, endPoint x: 661, endPoint y: 600, distance: 111.4
click at [659, 608] on icon "Created with Highcharts 12.1.2 Chart context menu NIKE's Segments Revenue Trend…" at bounding box center [648, 585] width 641 height 411
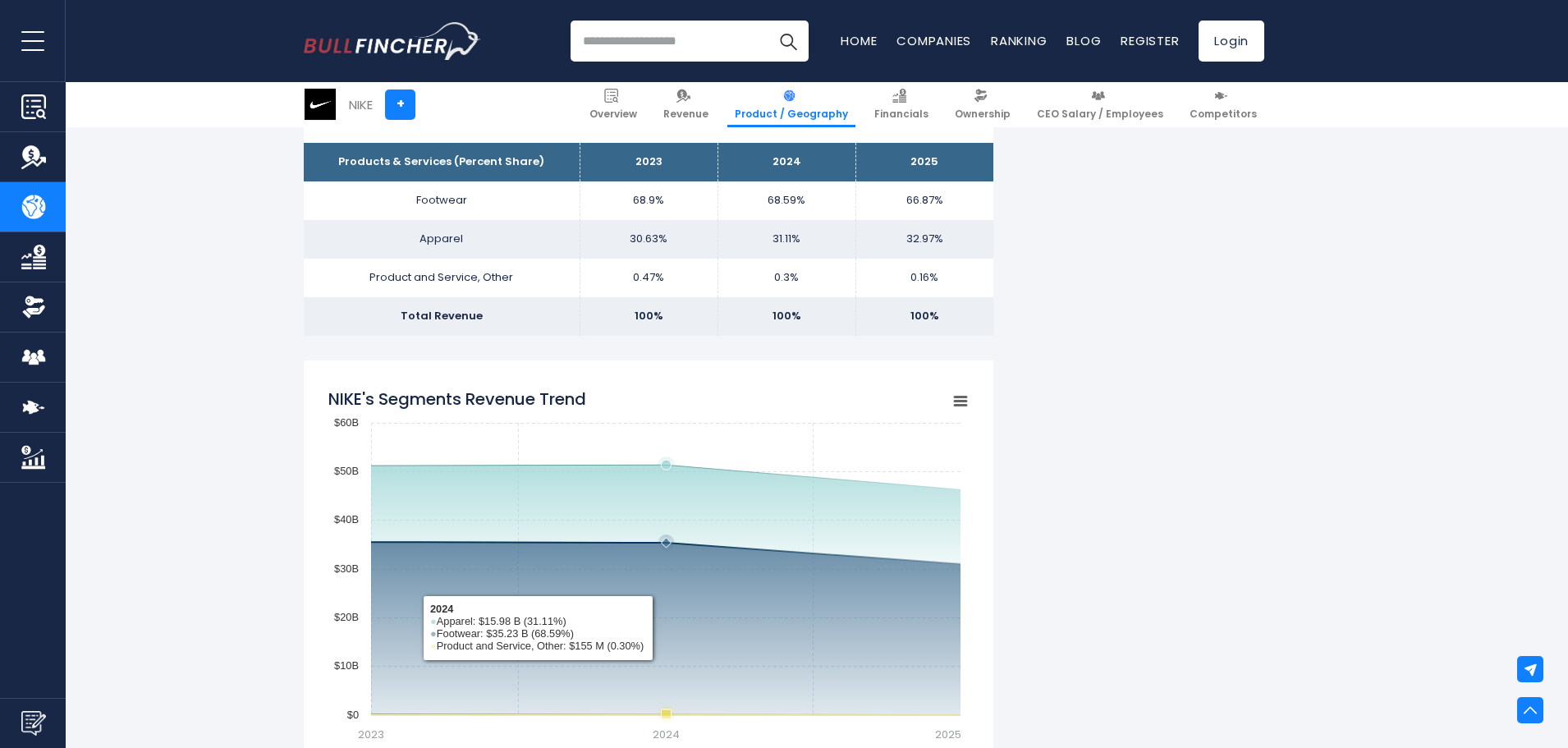
drag, startPoint x: 665, startPoint y: 543, endPoint x: 664, endPoint y: 593, distance: 50.0
click at [664, 593] on icon "Created with Highcharts 12.1.2 Chart context menu NIKE's Segments Revenue Trend…" at bounding box center [648, 585] width 641 height 411
click at [675, 542] on icon "NIKE's Segments Revenue Trend" at bounding box center [665, 553] width 590 height 22
click at [678, 534] on rect "NIKE's Segments Revenue Trend" at bounding box center [648, 585] width 641 height 411
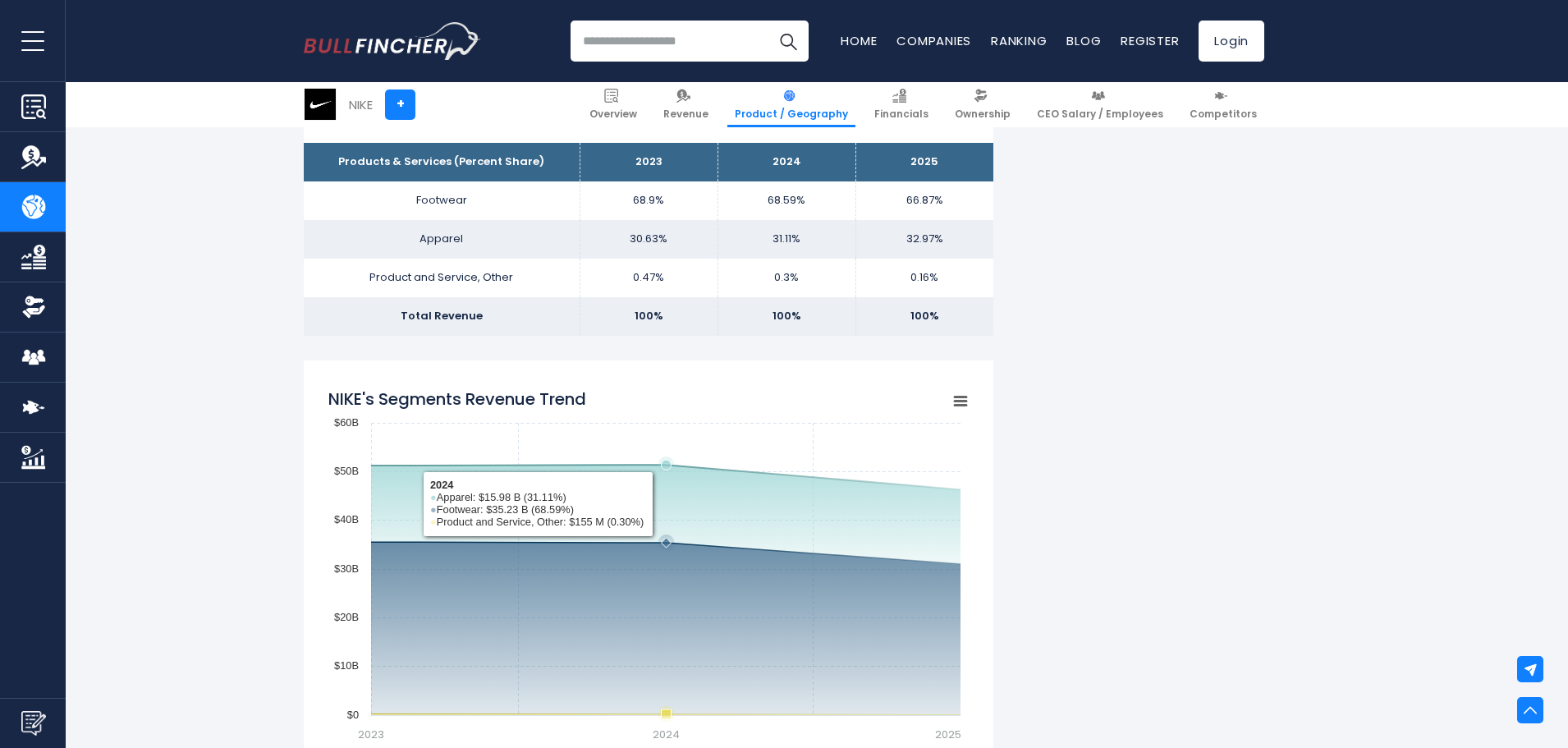
click at [694, 468] on icon "NIKE's Segments Revenue Trend" at bounding box center [665, 477] width 590 height 25
click at [633, 577] on rect "NIKE's Segments Revenue Trend" at bounding box center [648, 585] width 641 height 411
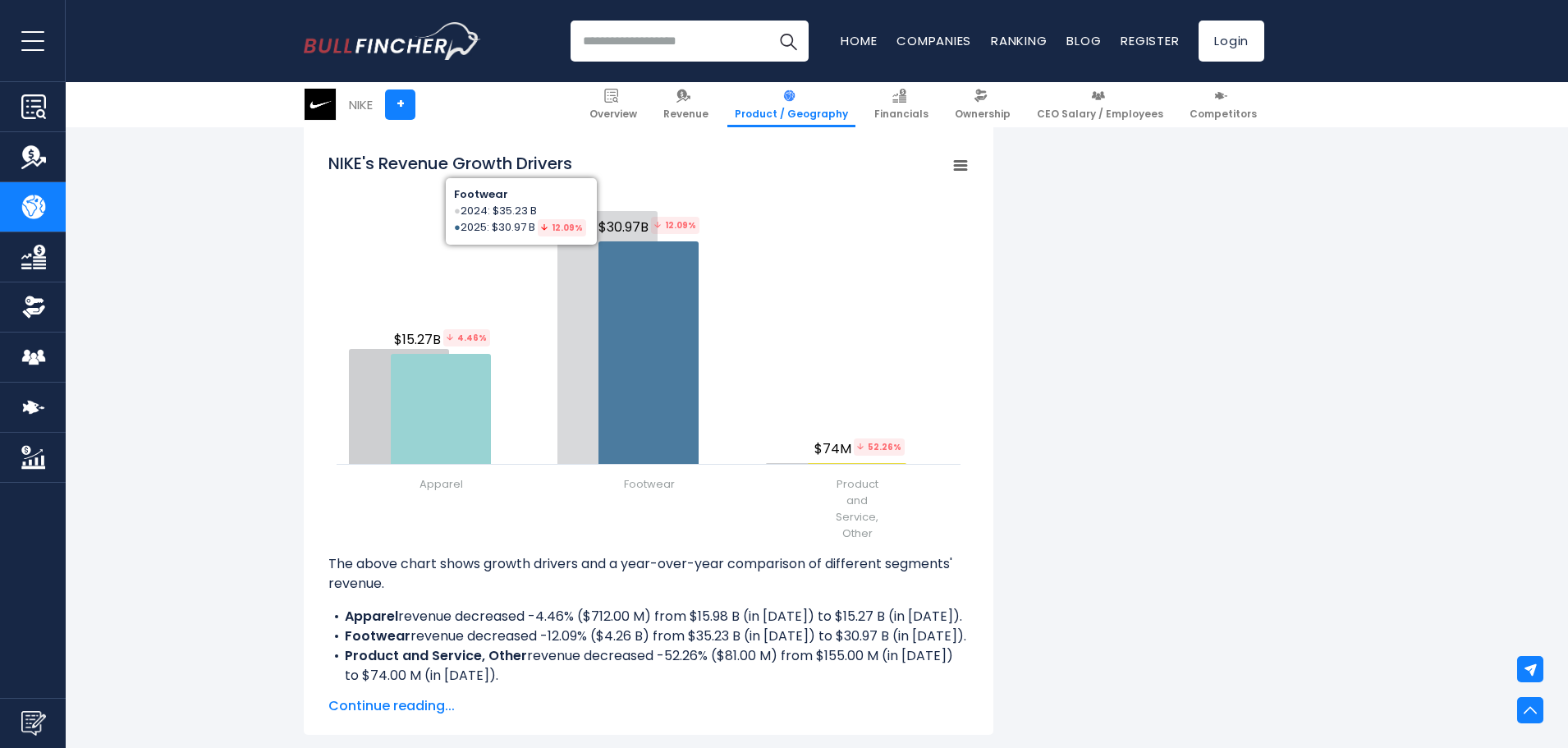
scroll to position [1889, 0]
click at [630, 392] on icon "NIKE's Revenue Growth Drivers" at bounding box center [649, 351] width 100 height 223
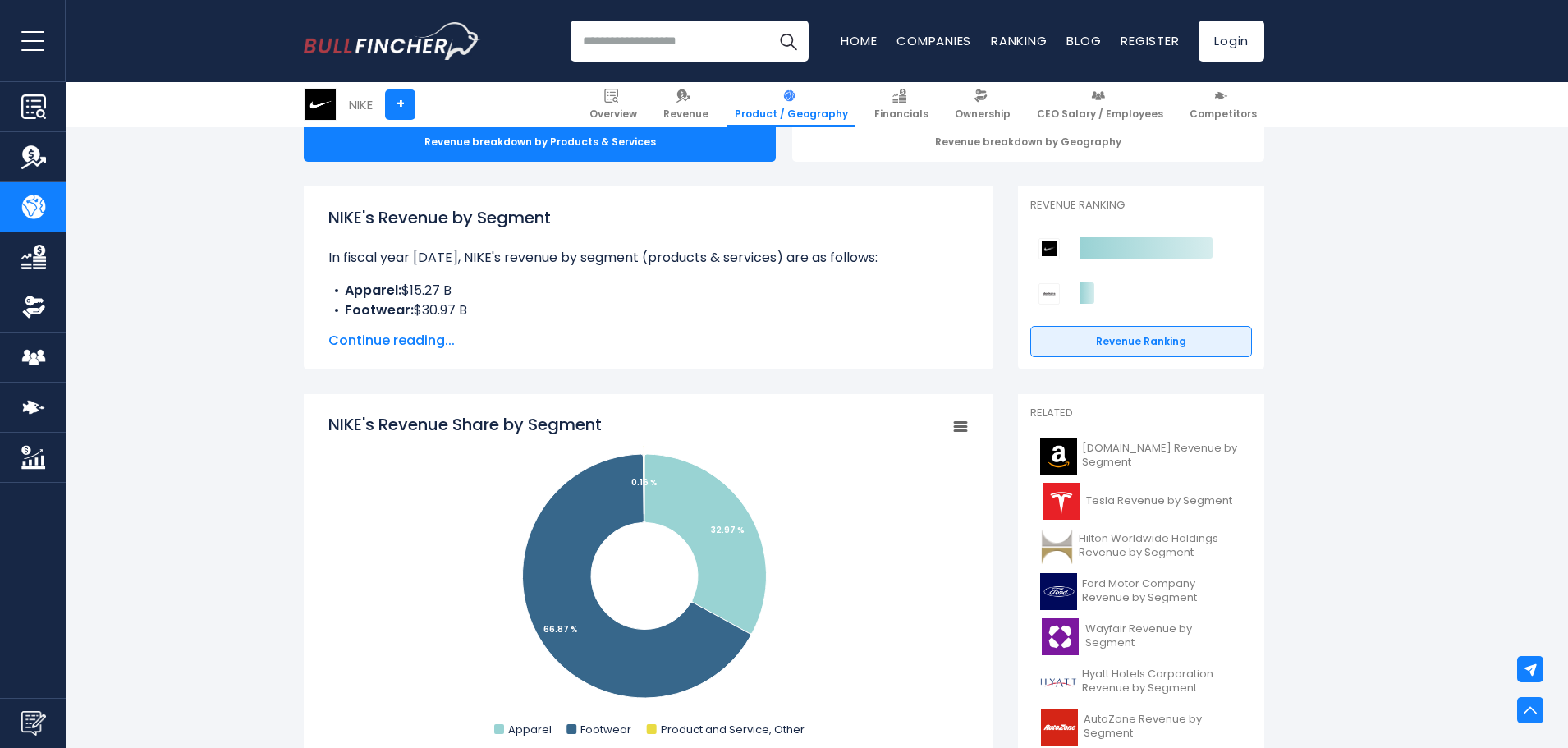
scroll to position [0, 0]
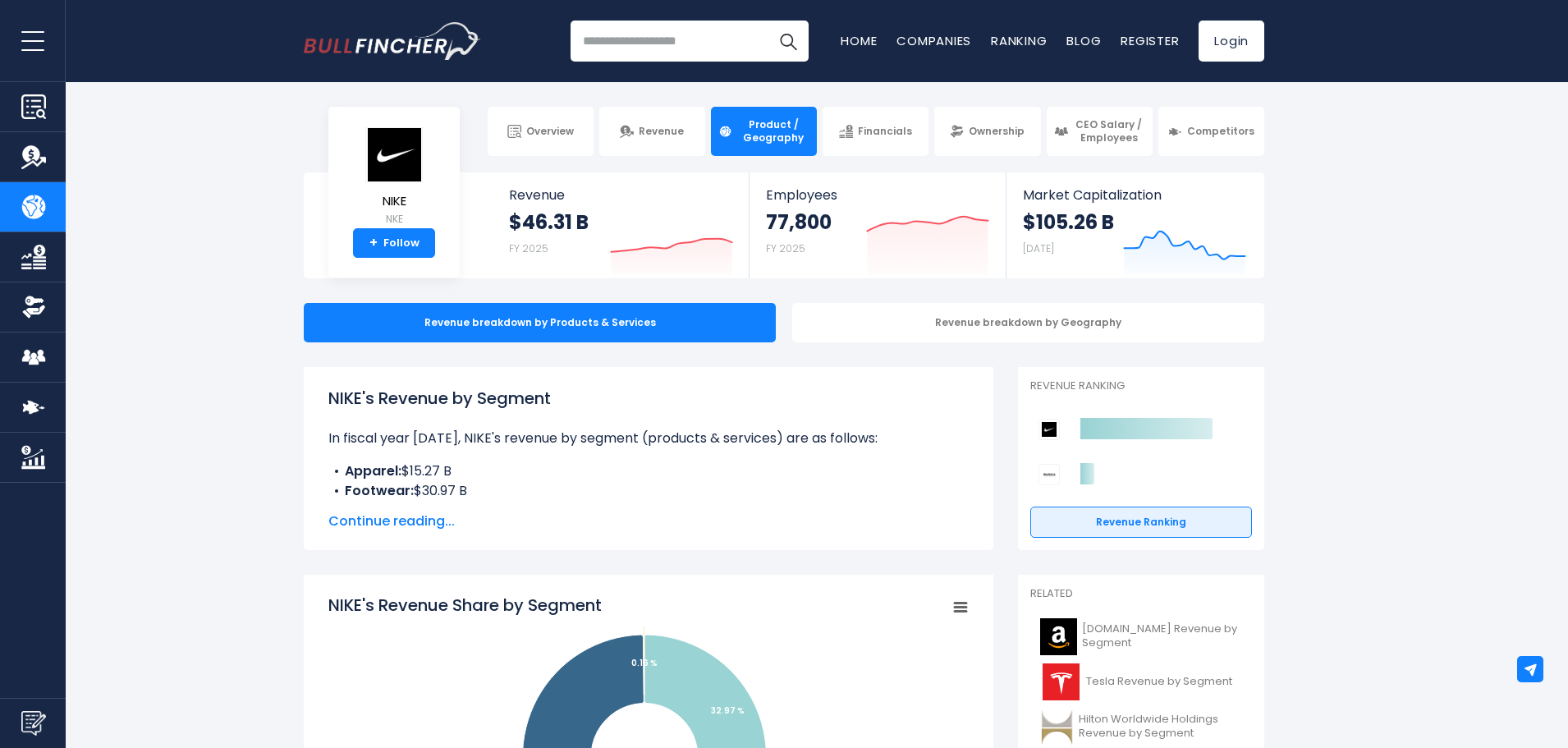
click at [759, 532] on div "NIKE's Revenue by Segment In fiscal year [DATE], NIKE's revenue by segment (pro…" at bounding box center [648, 458] width 690 height 183
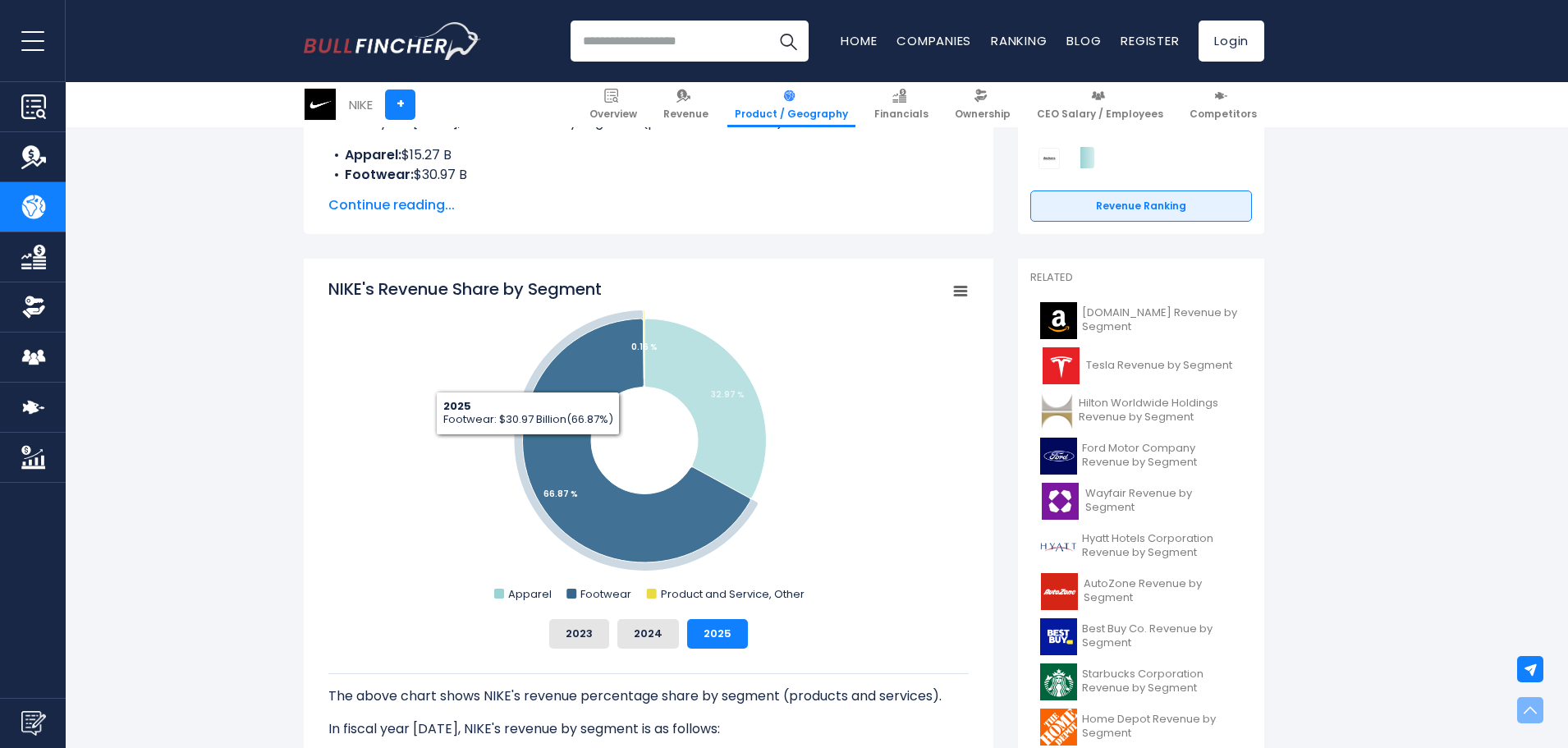
scroll to position [411, 0]
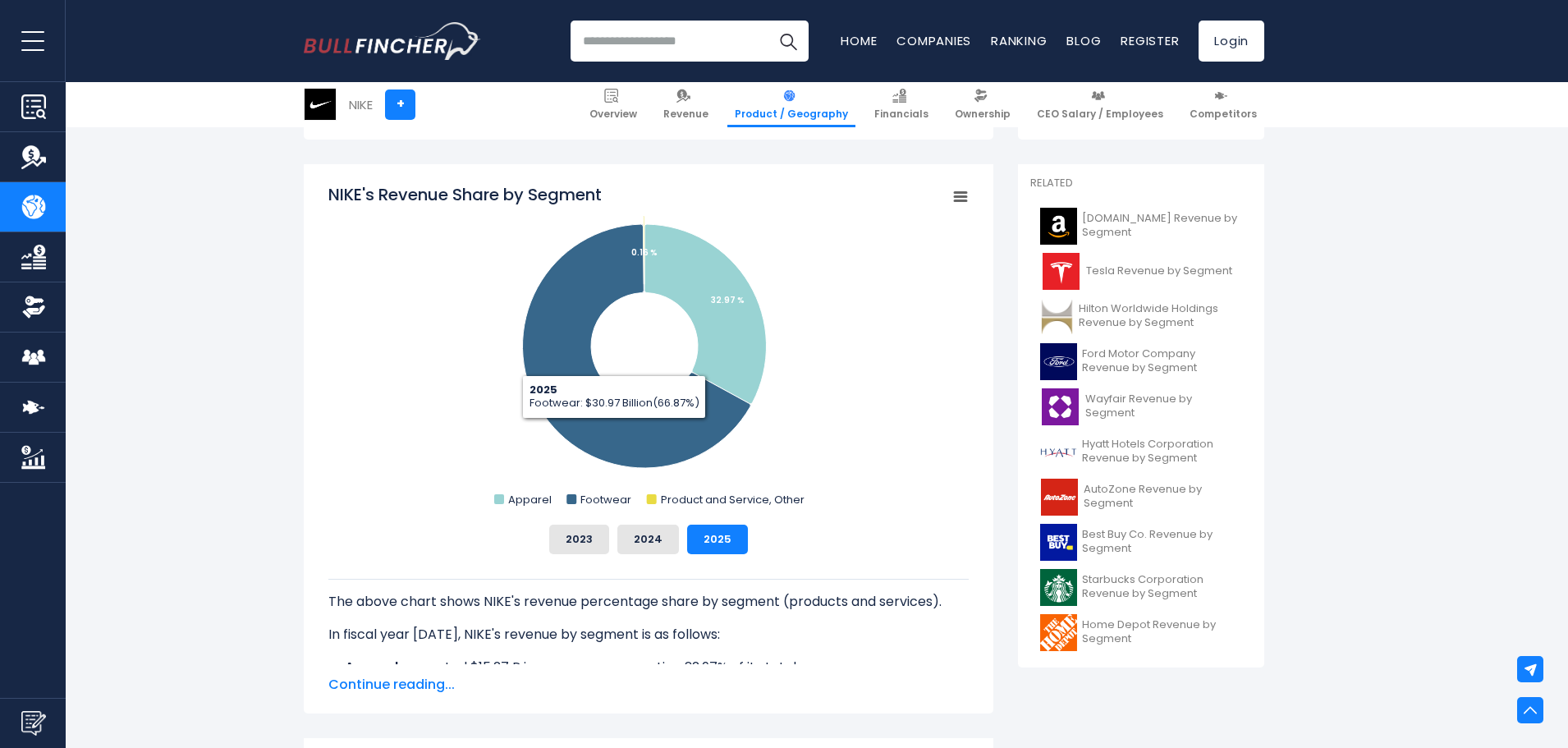
drag, startPoint x: 645, startPoint y: 542, endPoint x: 614, endPoint y: 552, distance: 32.6
click at [643, 546] on button "2024" at bounding box center [648, 540] width 61 height 30
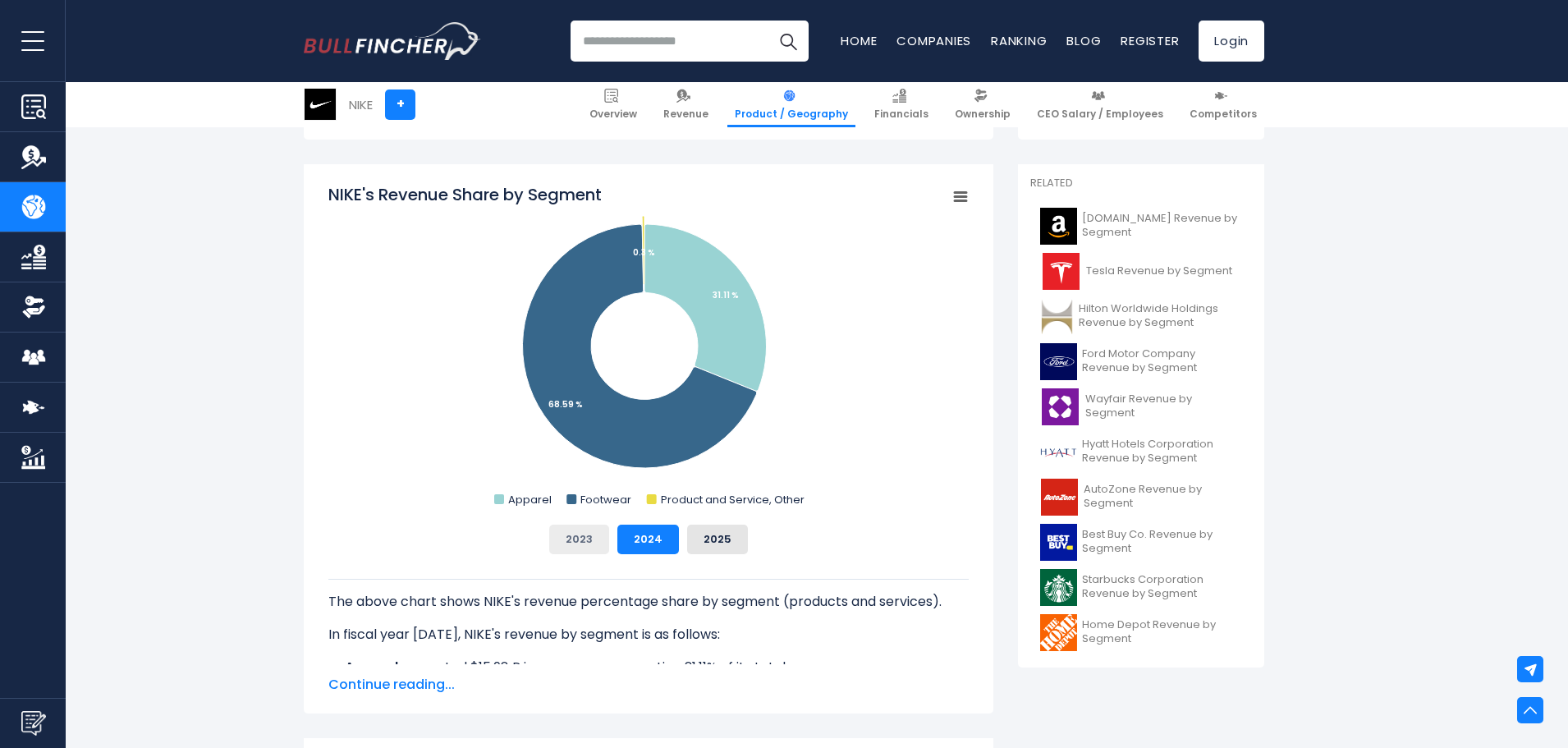
click at [573, 530] on button "2023" at bounding box center [579, 540] width 60 height 30
